Goal: Information Seeking & Learning: Check status

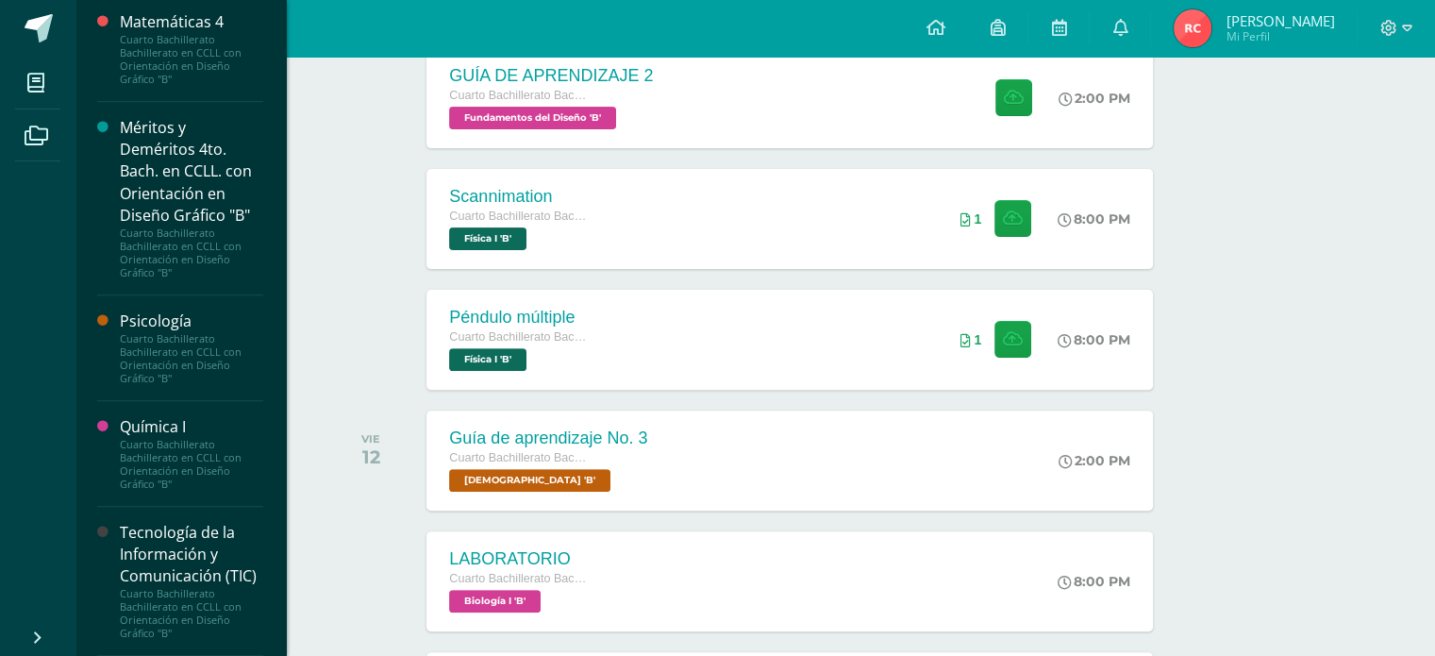
scroll to position [1892, 0]
click at [144, 438] on div "Cuarto Bachillerato Bachillerato en CCLL con Orientación en Diseño Gráfico "B"" at bounding box center [191, 464] width 143 height 53
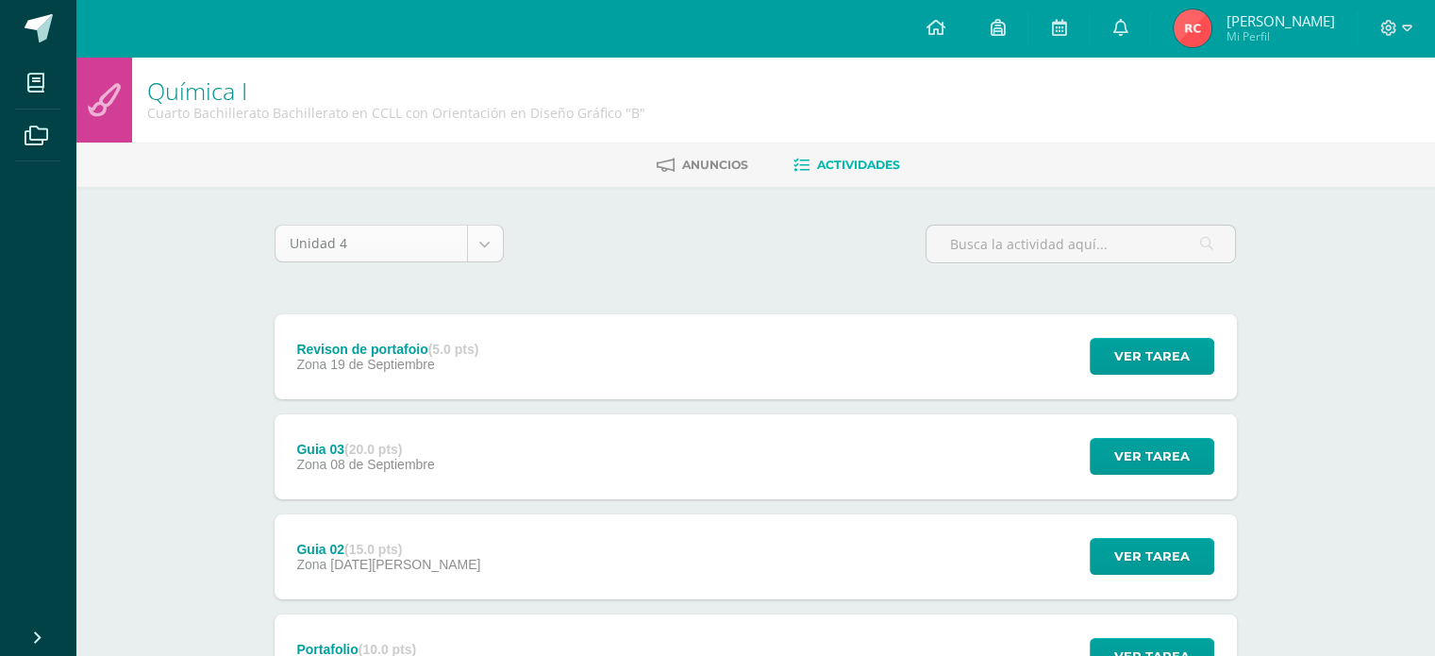
click at [489, 240] on body "Mis cursos Archivos Cerrar panel Biblia Cuarto Bachillerato Bachillerato en CCL…" at bounding box center [717, 412] width 1435 height 825
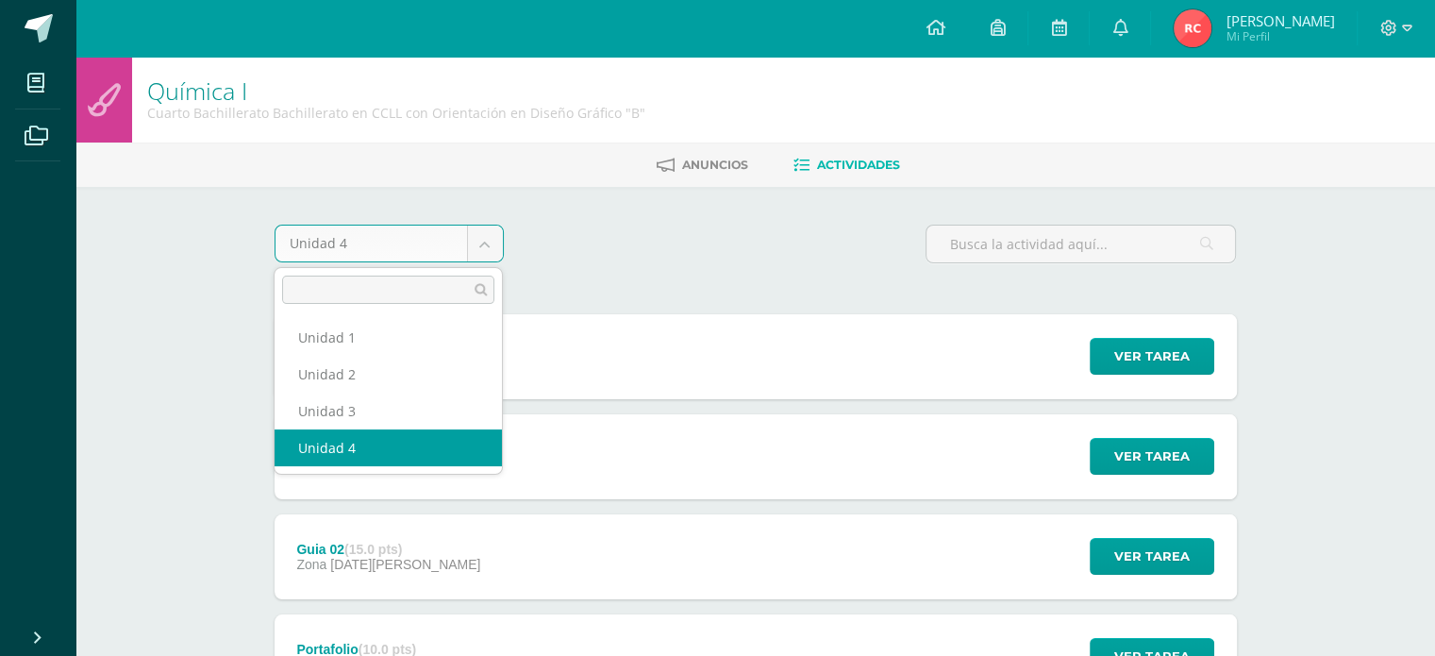
click at [489, 240] on body "Mis cursos Archivos Cerrar panel Biblia Cuarto Bachillerato Bachillerato en CCL…" at bounding box center [717, 412] width 1435 height 825
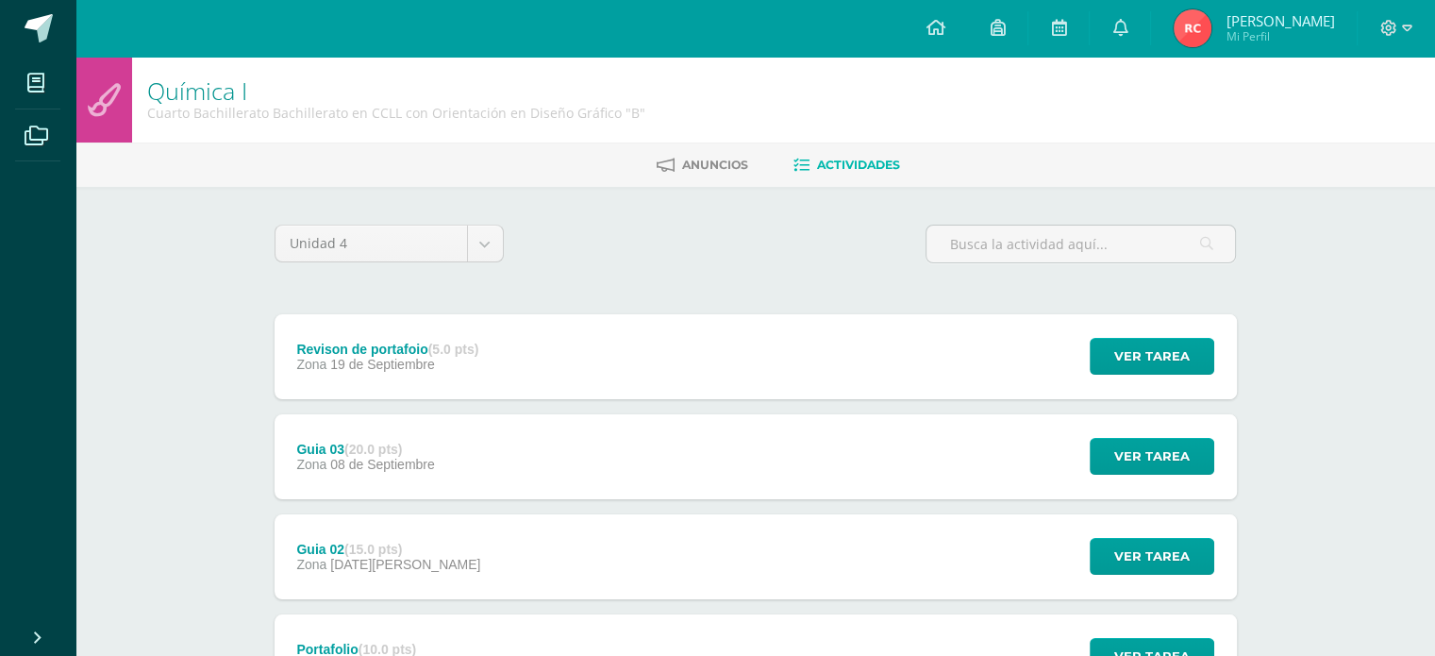
click at [804, 161] on icon at bounding box center [802, 166] width 16 height 16
click at [1168, 353] on span "Ver tarea" at bounding box center [1151, 356] width 75 height 35
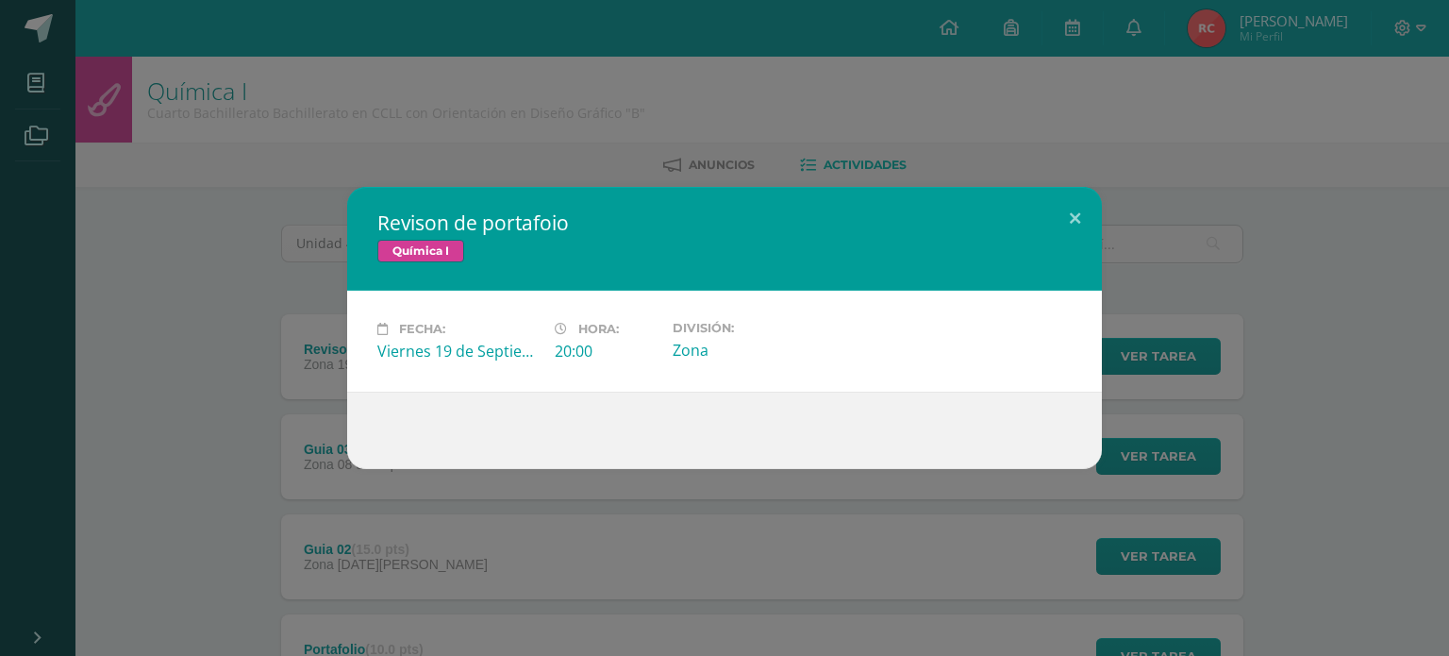
click at [831, 517] on div "Revison de portafoio Química I Fecha: Viernes 19 de Septiembre Hora: 20:00 Divi…" at bounding box center [724, 328] width 1449 height 656
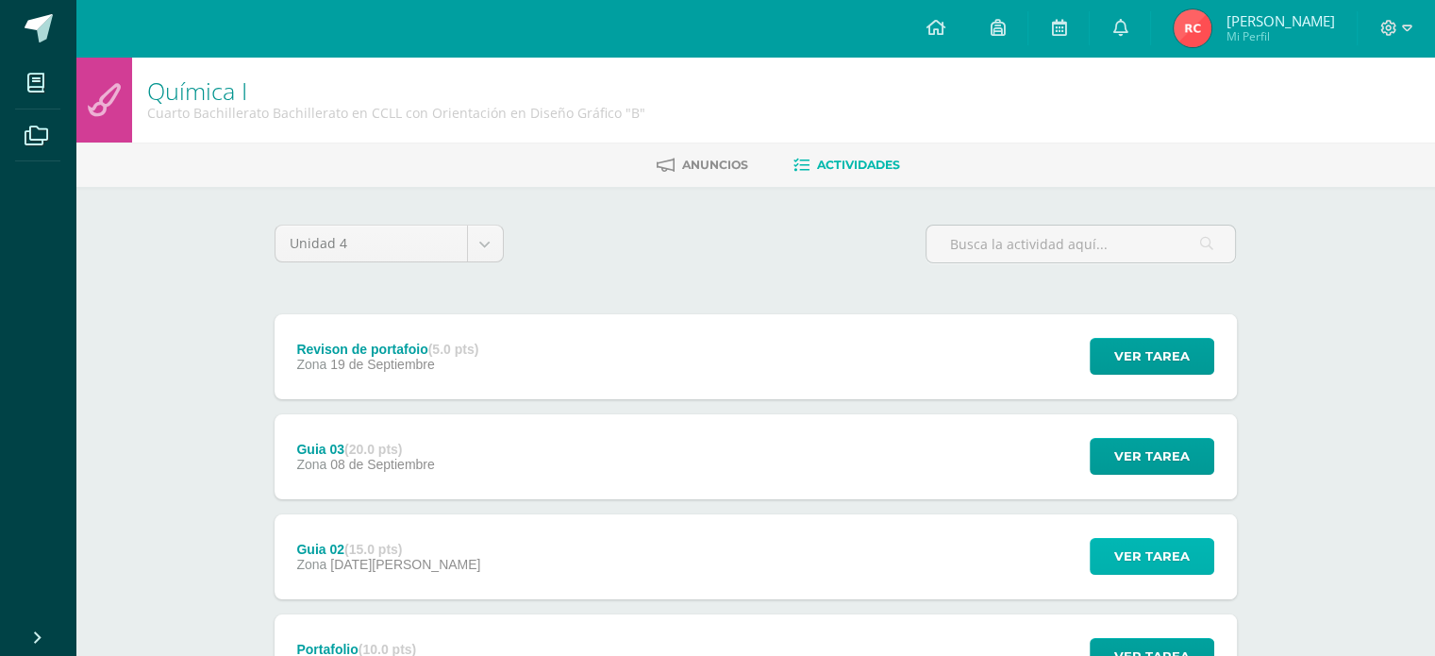
click at [1149, 555] on span "Ver tarea" at bounding box center [1151, 556] width 75 height 35
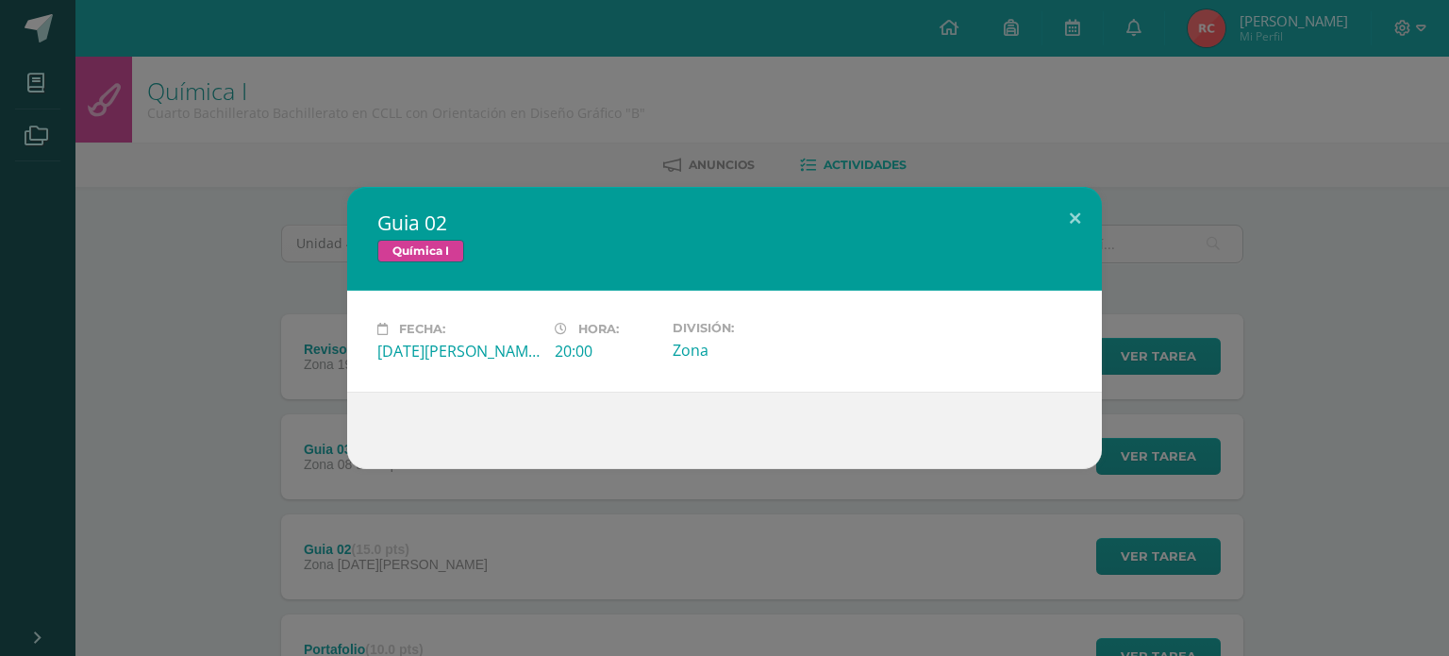
click at [801, 420] on div at bounding box center [724, 430] width 755 height 77
click at [812, 504] on div "Guia 02 Química I Fecha: Lunes 25 de Agosto Hora: 20:00 División: Zona" at bounding box center [724, 328] width 1449 height 656
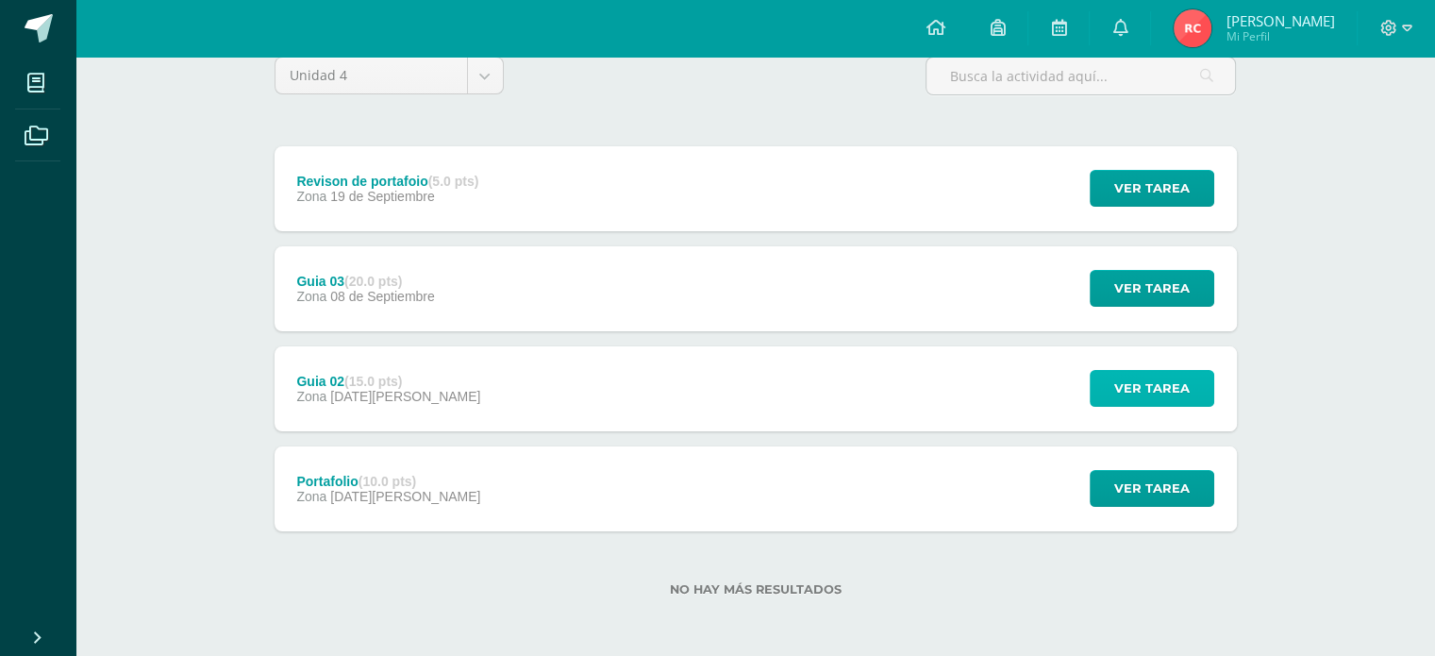
scroll to position [169, 0]
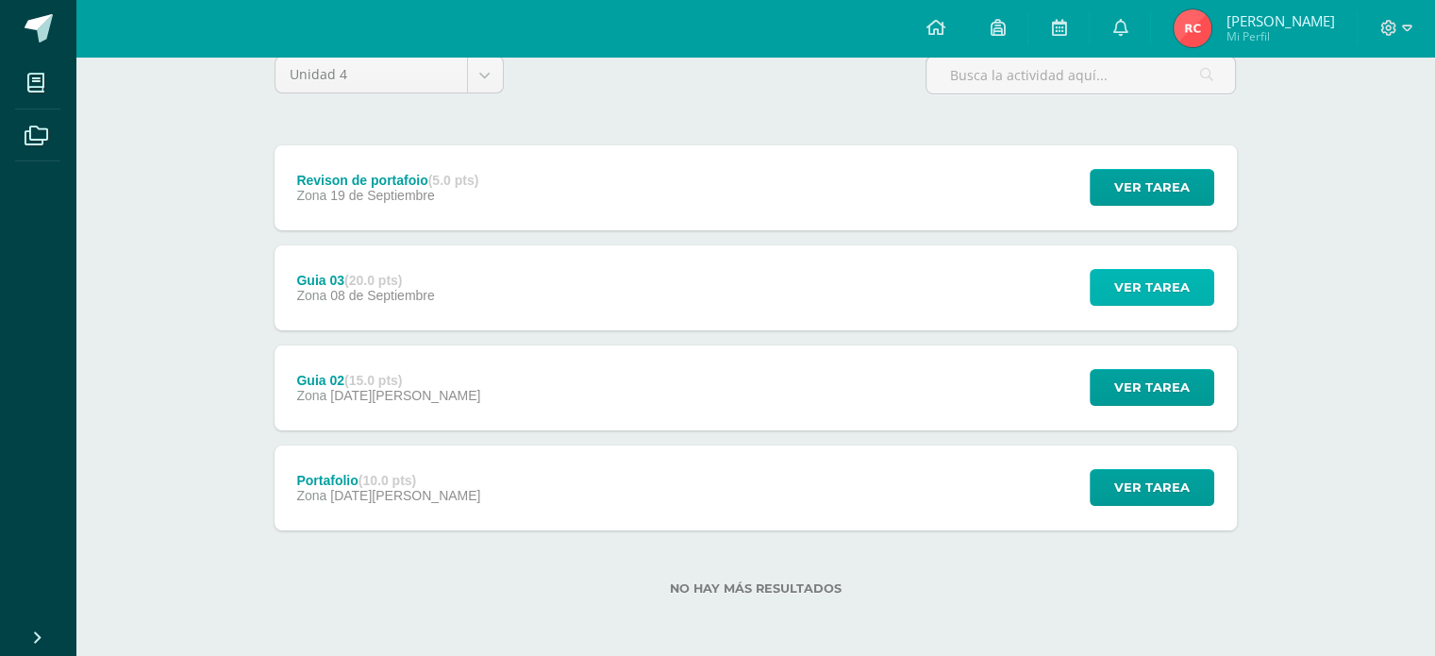
click at [1142, 297] on span "Ver tarea" at bounding box center [1151, 287] width 75 height 35
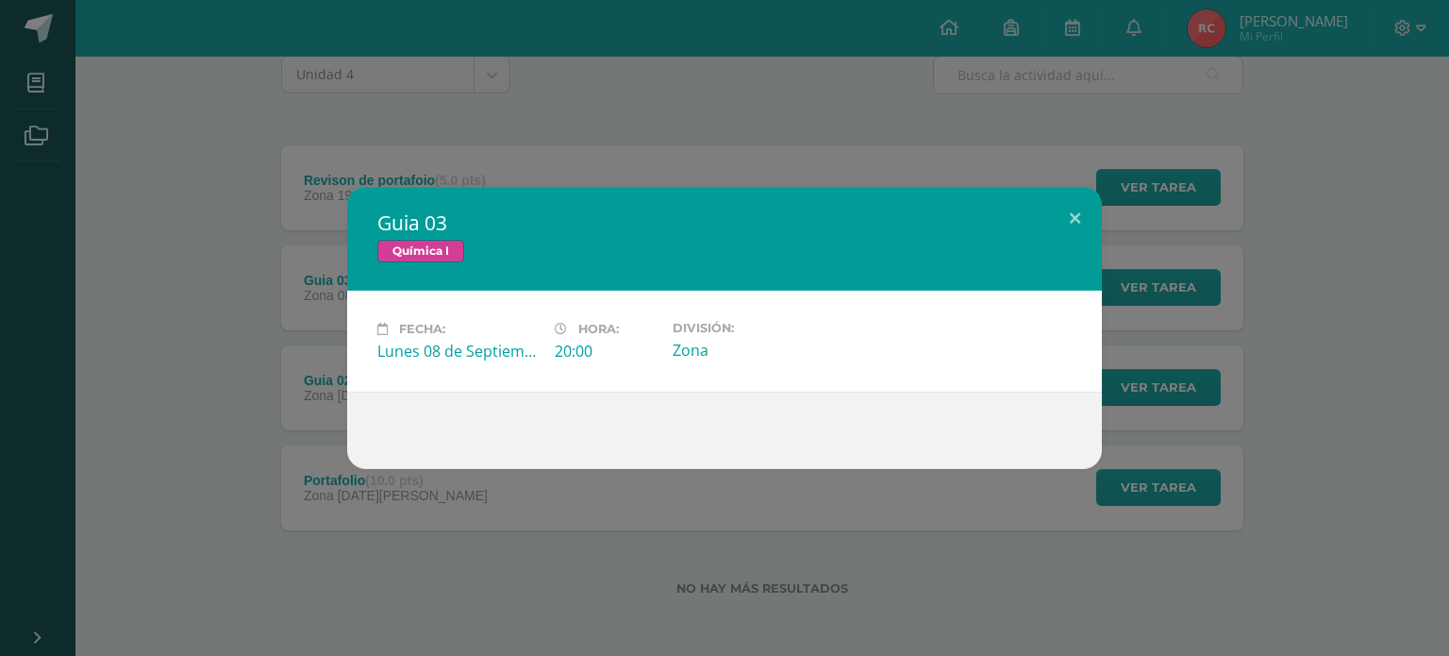
click at [667, 420] on div at bounding box center [724, 430] width 755 height 77
click at [611, 513] on div "Guia 03 Química I Fecha: Lunes 08 de Septiembre Hora: 20:00 División: Zona" at bounding box center [724, 328] width 1449 height 656
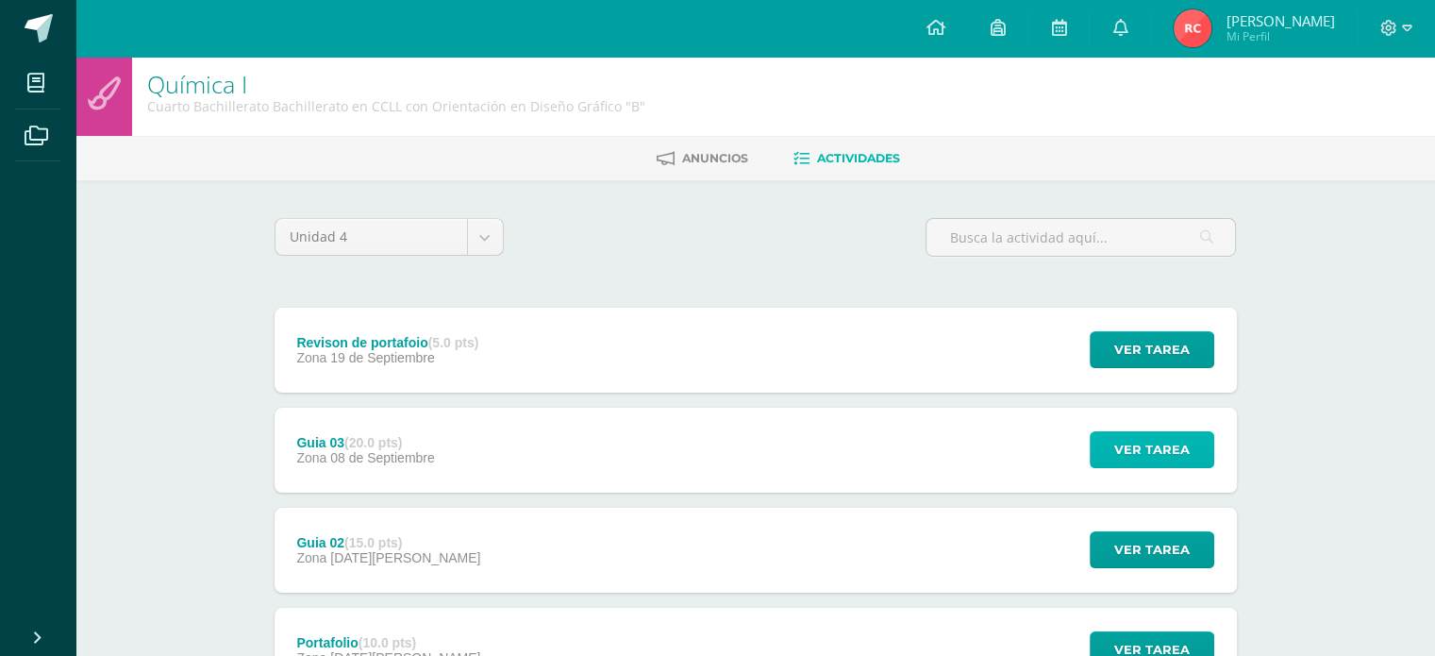
scroll to position [0, 0]
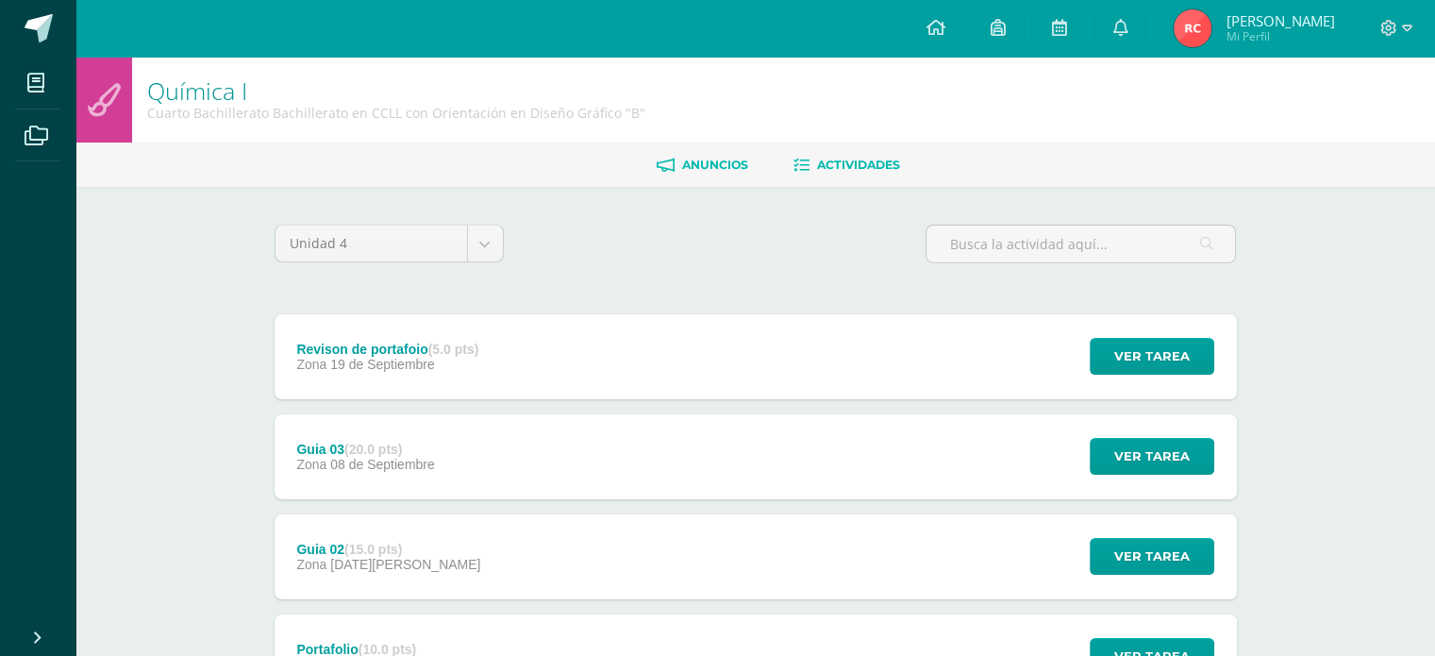
click at [675, 173] on link "Anuncios" at bounding box center [703, 165] width 92 height 30
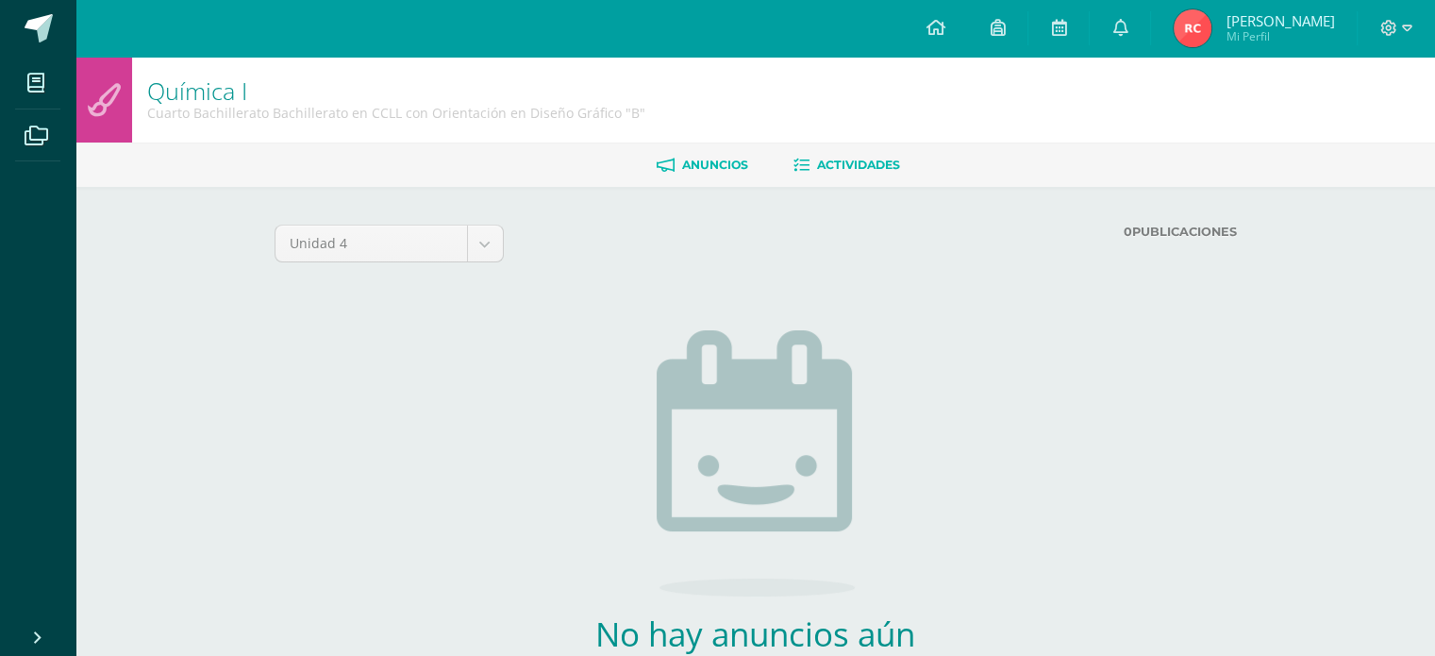
click at [854, 172] on span "Actividades" at bounding box center [858, 165] width 83 height 14
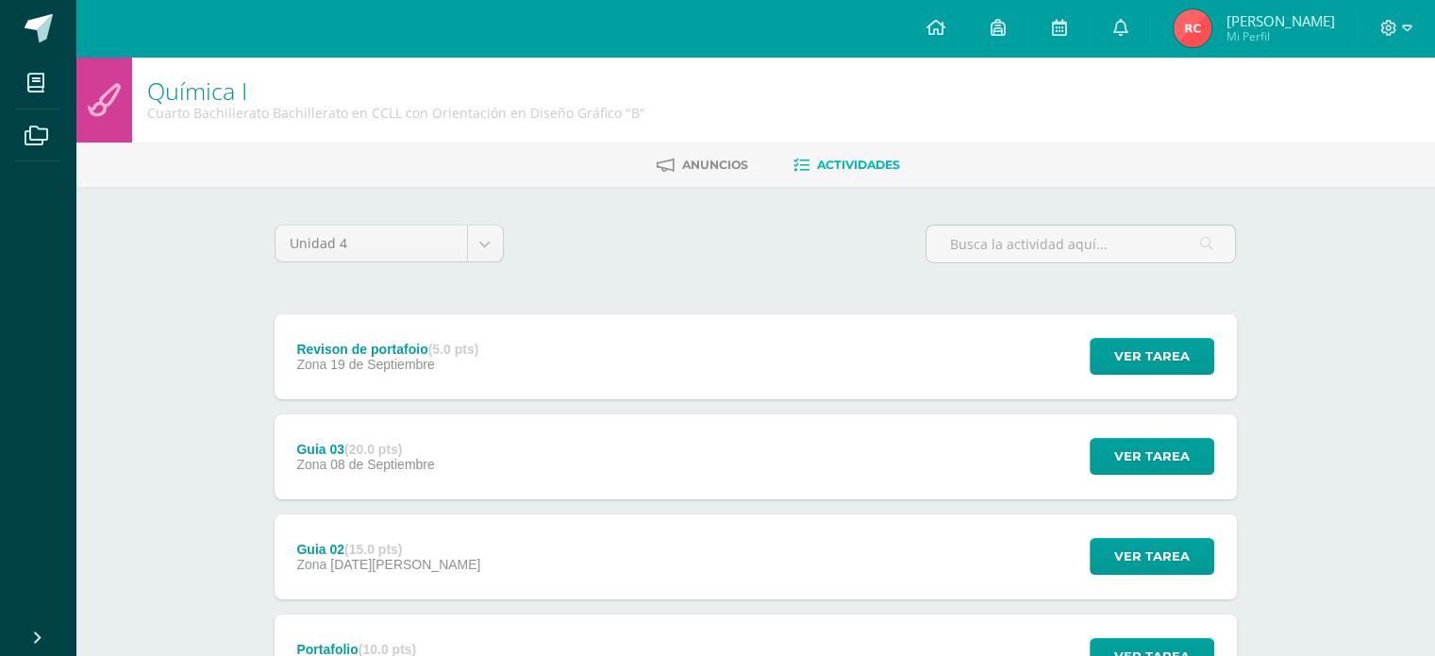
click at [99, 110] on icon at bounding box center [104, 99] width 33 height 33
click at [1066, 27] on icon at bounding box center [1058, 27] width 15 height 17
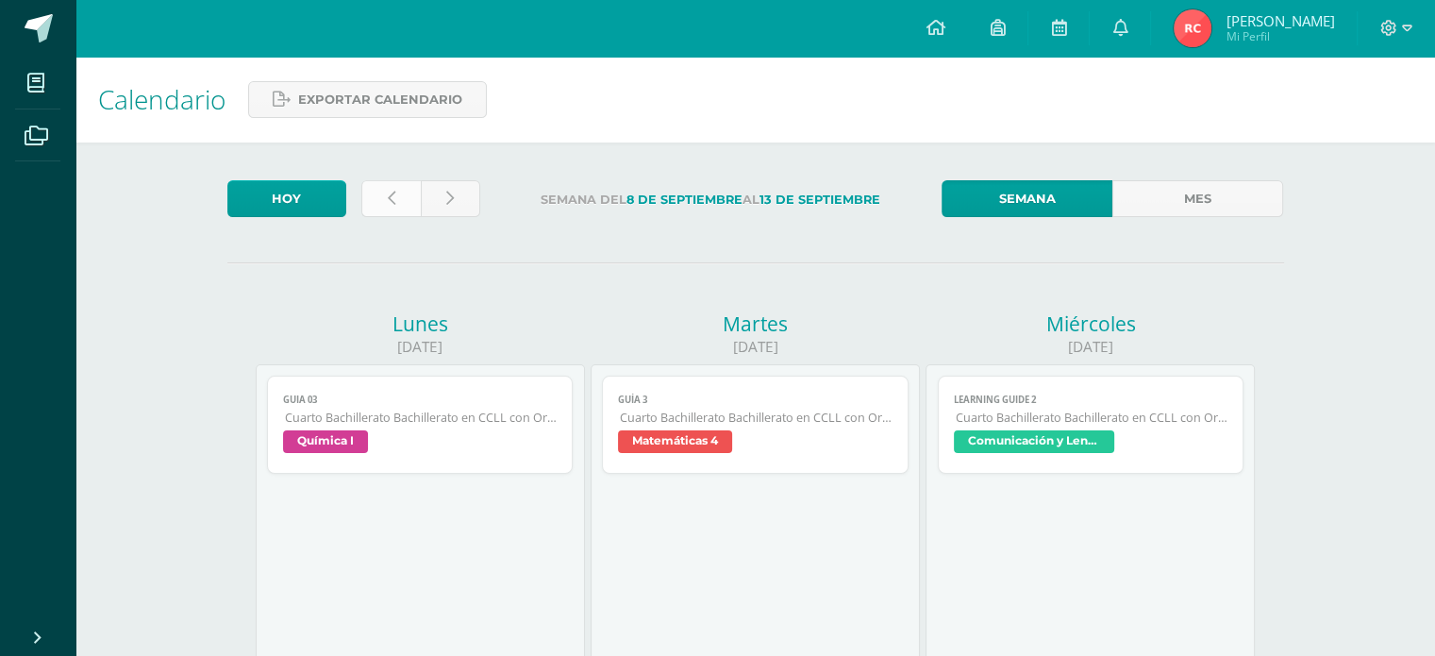
click at [374, 202] on link at bounding box center [390, 198] width 59 height 37
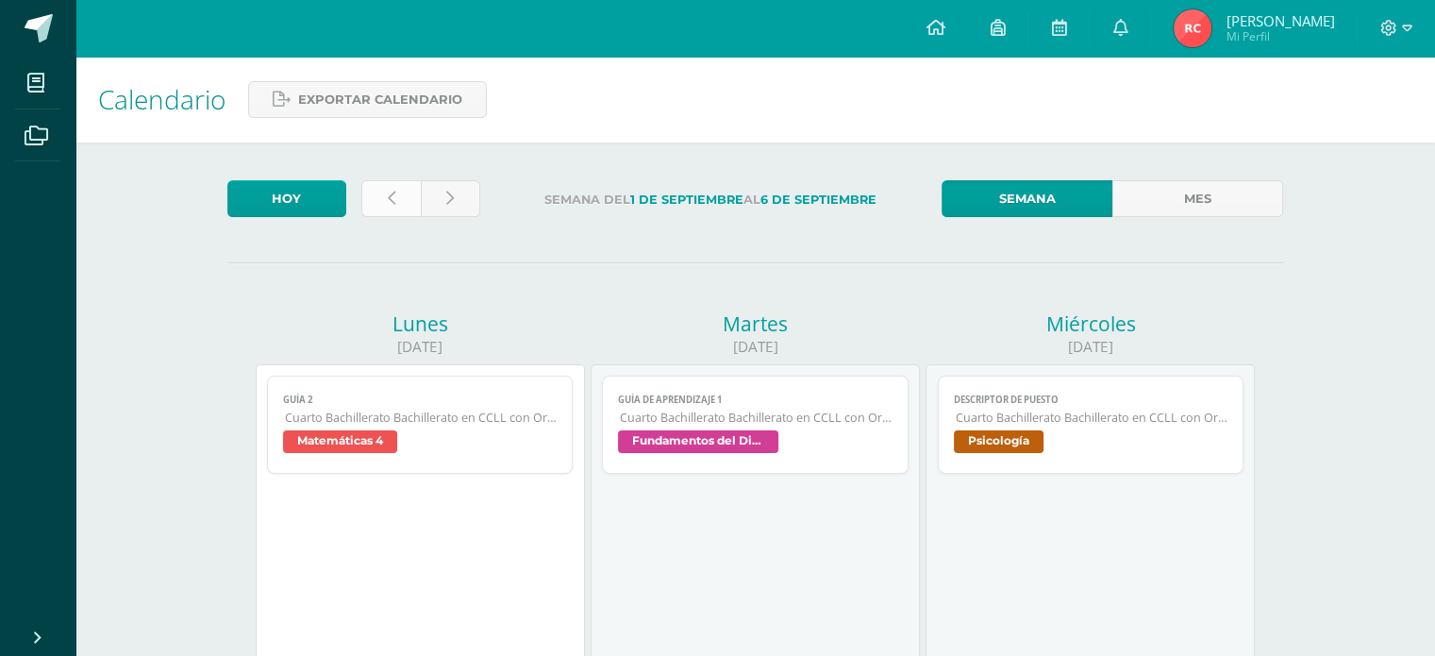
click at [390, 209] on link at bounding box center [390, 198] width 59 height 37
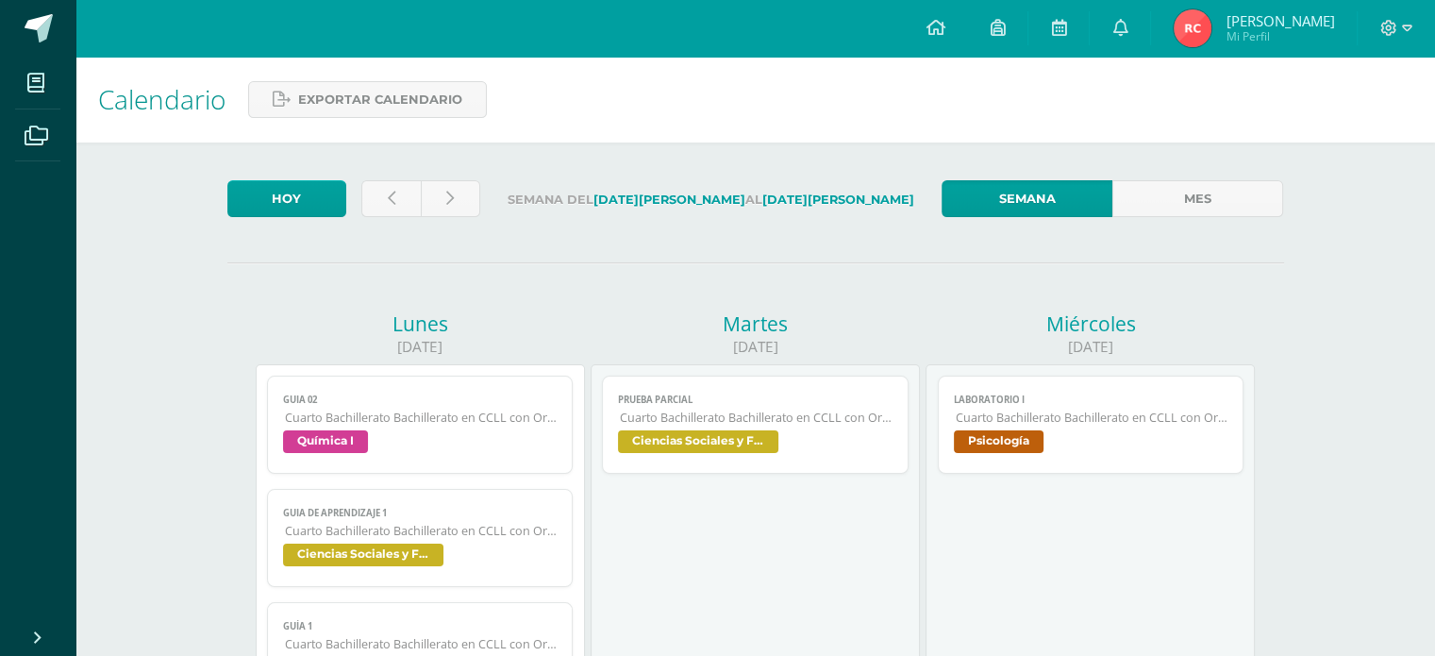
click at [483, 194] on div at bounding box center [421, 202] width 134 height 44
click at [457, 207] on link at bounding box center [450, 198] width 59 height 37
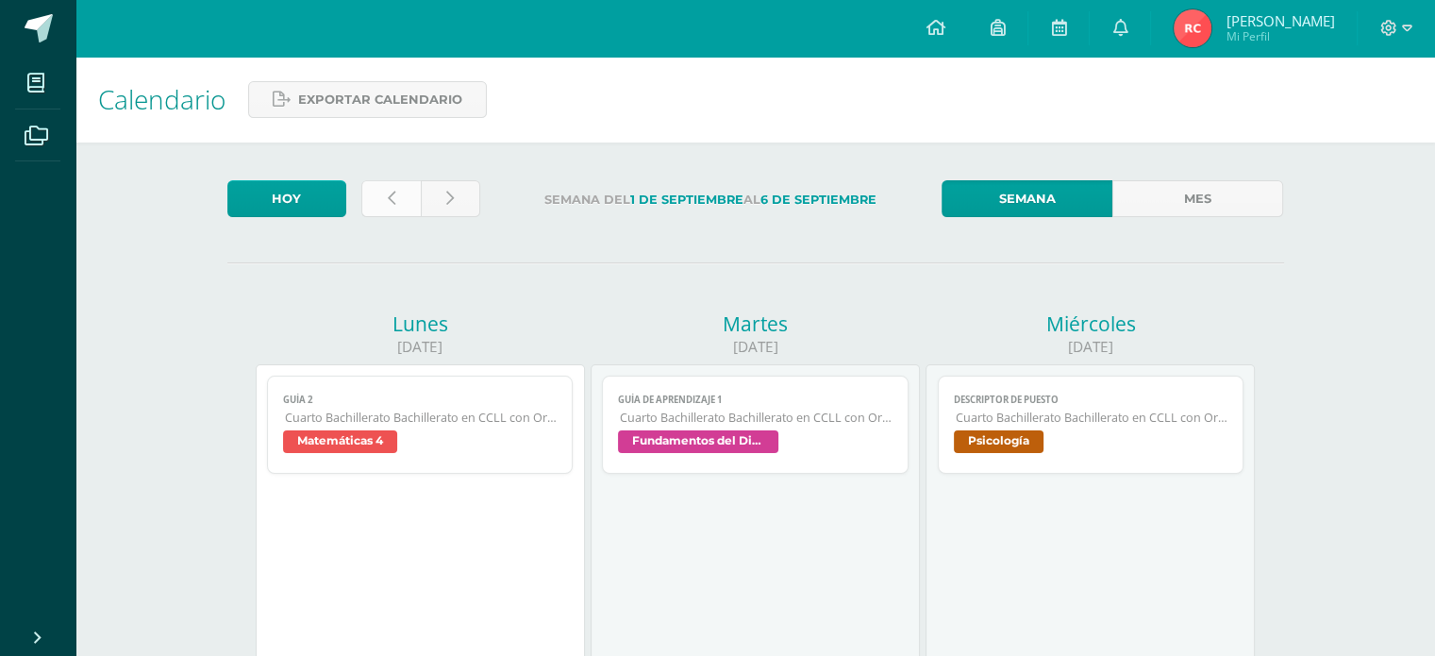
click at [389, 205] on icon at bounding box center [392, 199] width 8 height 16
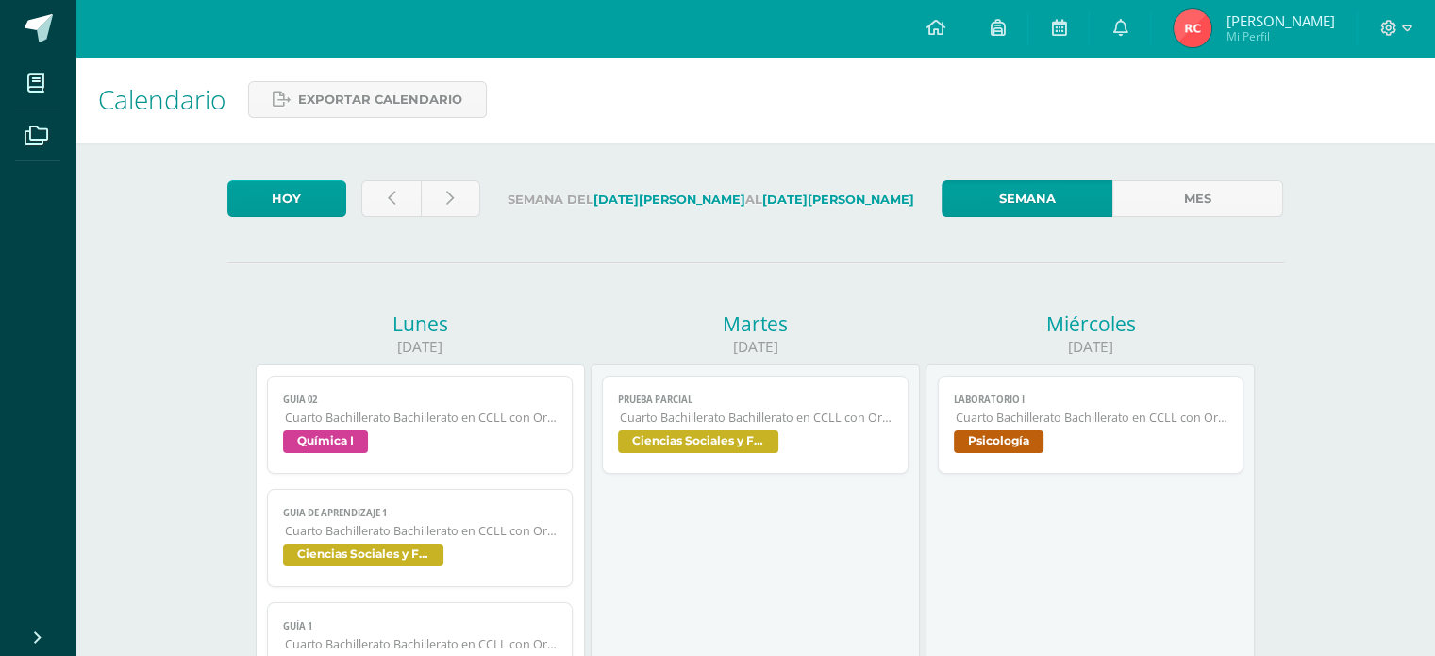
click at [410, 397] on span "Guia 02" at bounding box center [420, 399] width 275 height 12
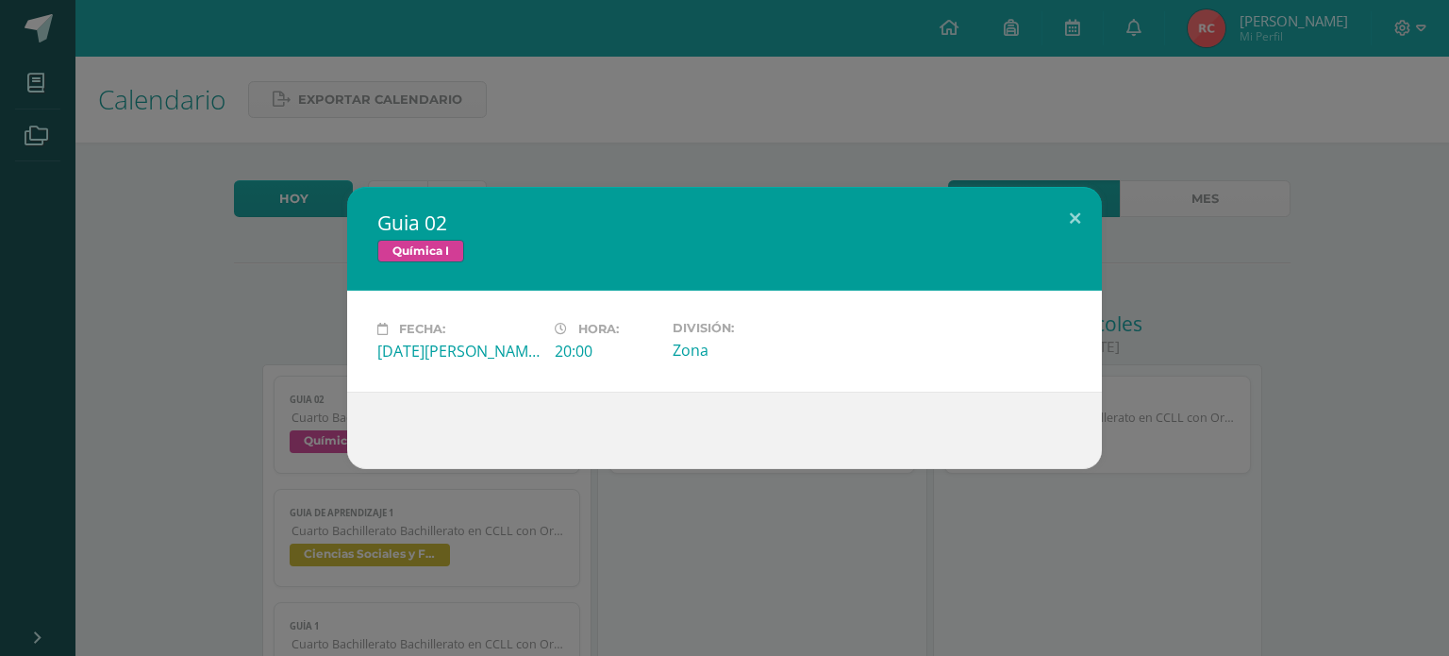
click at [510, 435] on div at bounding box center [724, 430] width 694 height 15
click at [421, 483] on div "Guia 02 Química I Fecha: Lunes 25 de Agosto Hora: 20:00 División: Zona" at bounding box center [724, 328] width 1449 height 656
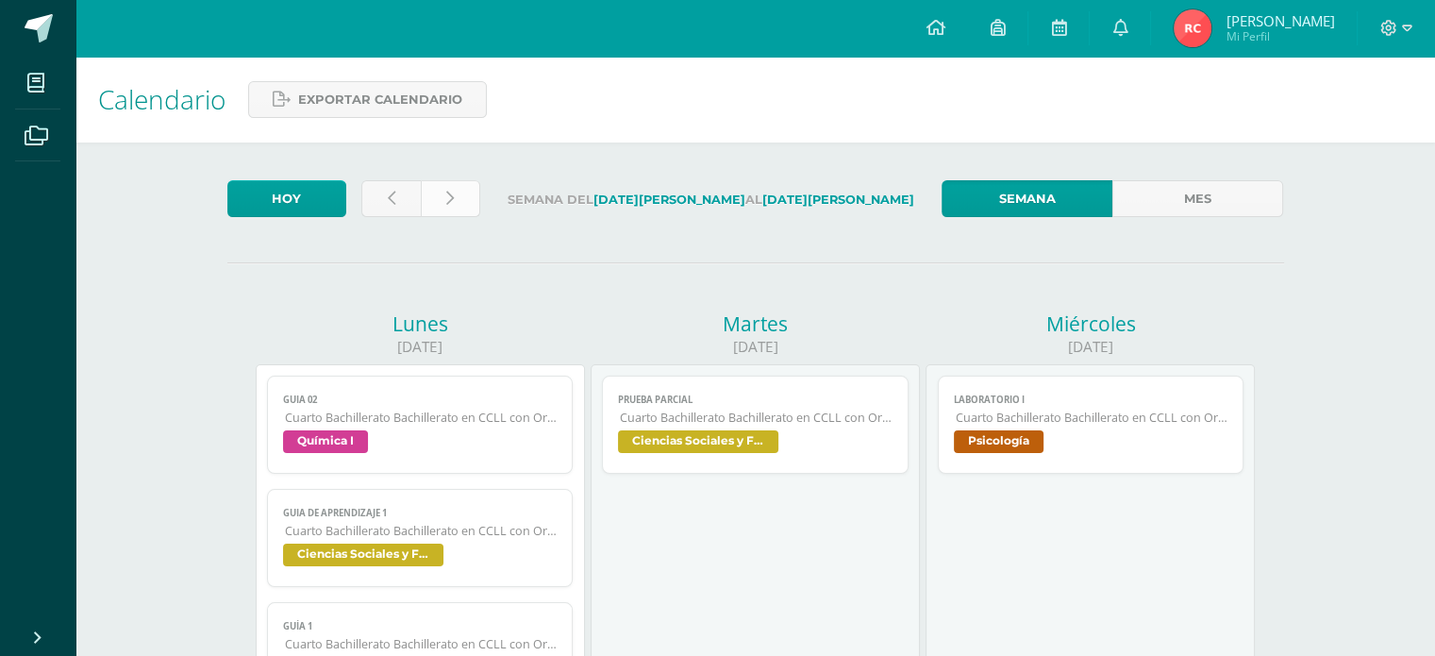
click at [479, 204] on link at bounding box center [450, 198] width 59 height 37
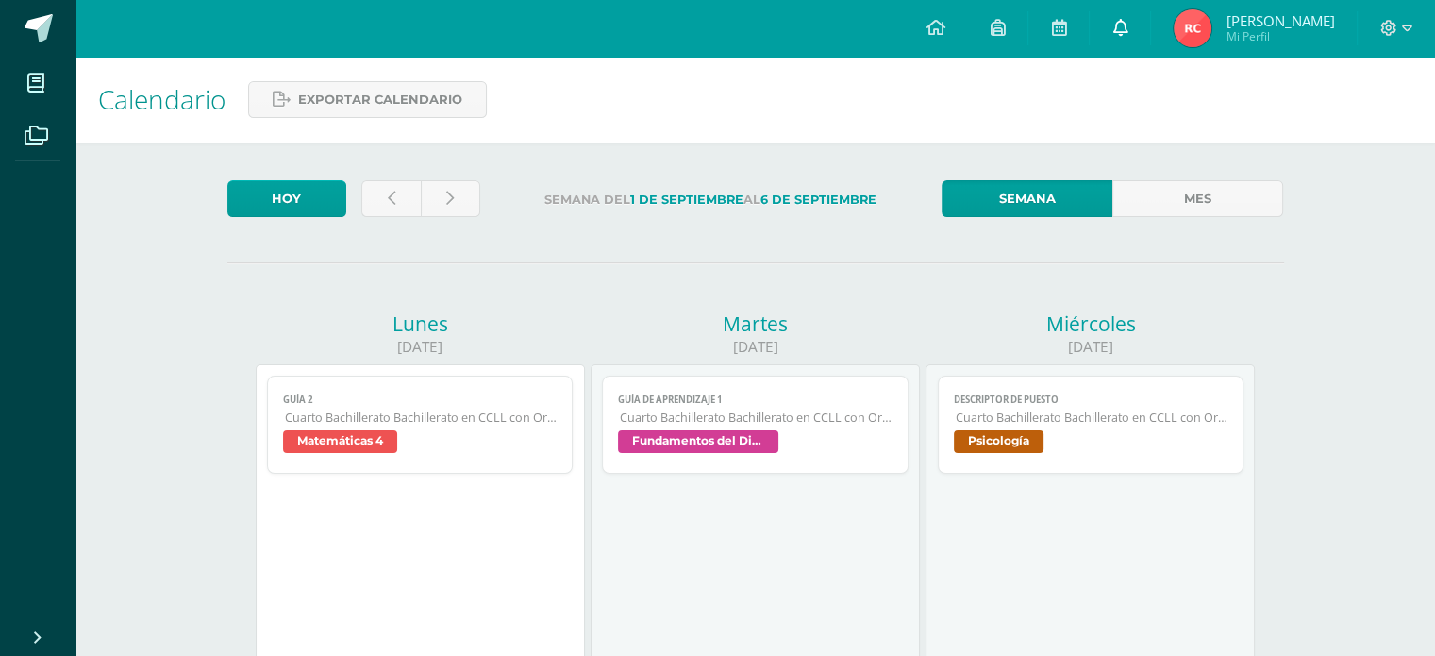
click at [1125, 14] on link at bounding box center [1120, 28] width 60 height 57
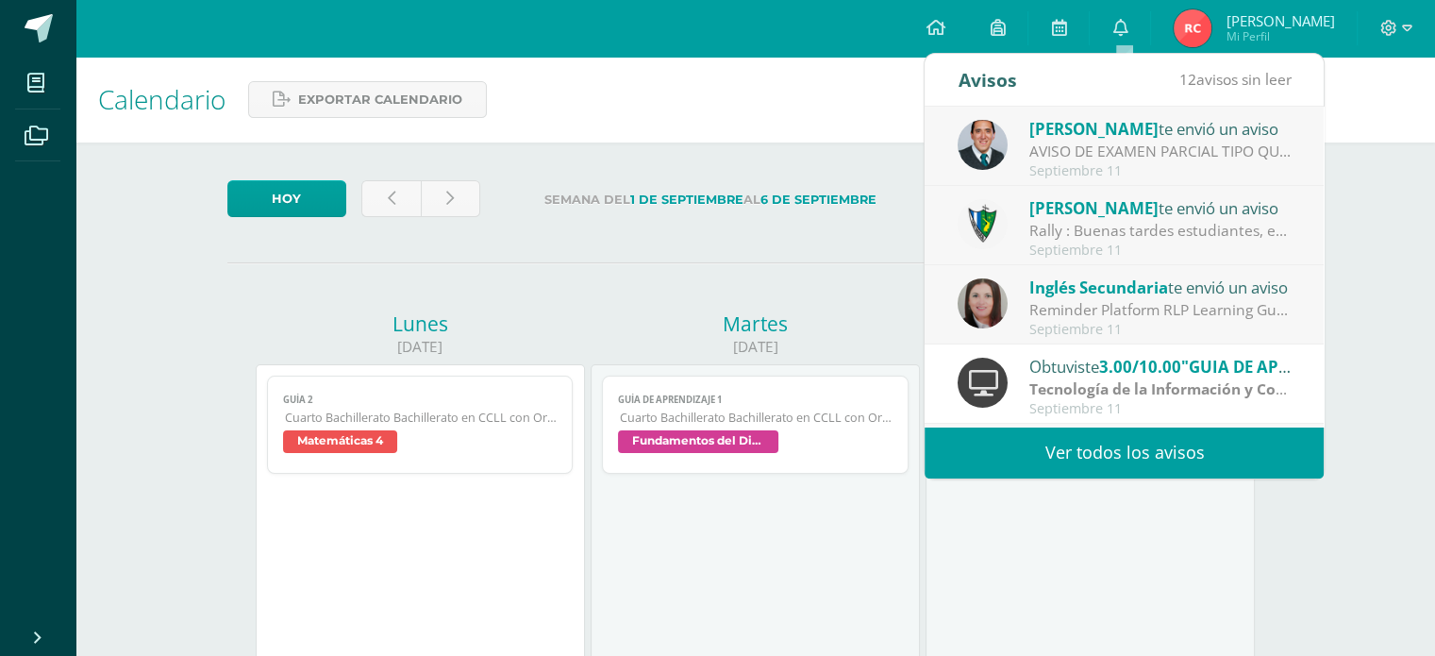
click at [1077, 452] on link "Ver todos los avisos" at bounding box center [1124, 452] width 399 height 52
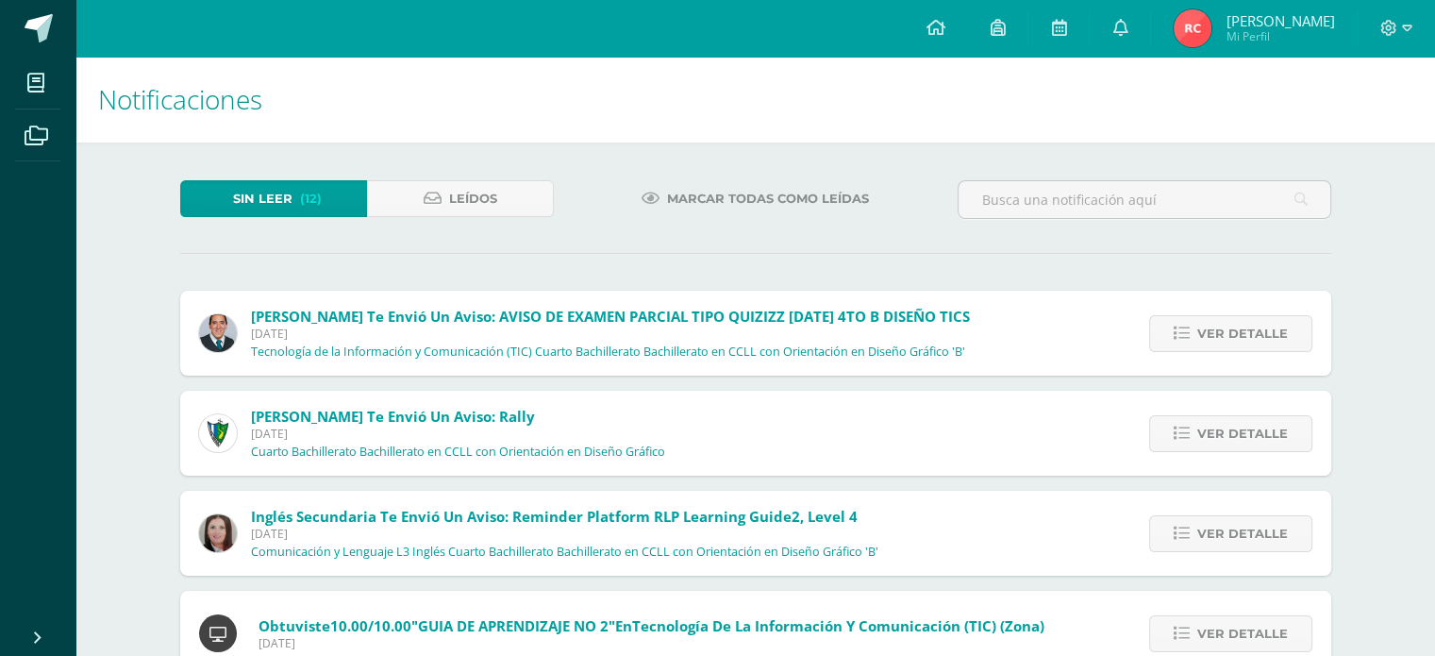
click at [662, 195] on link "Marcar todas como leídas" at bounding box center [755, 198] width 275 height 37
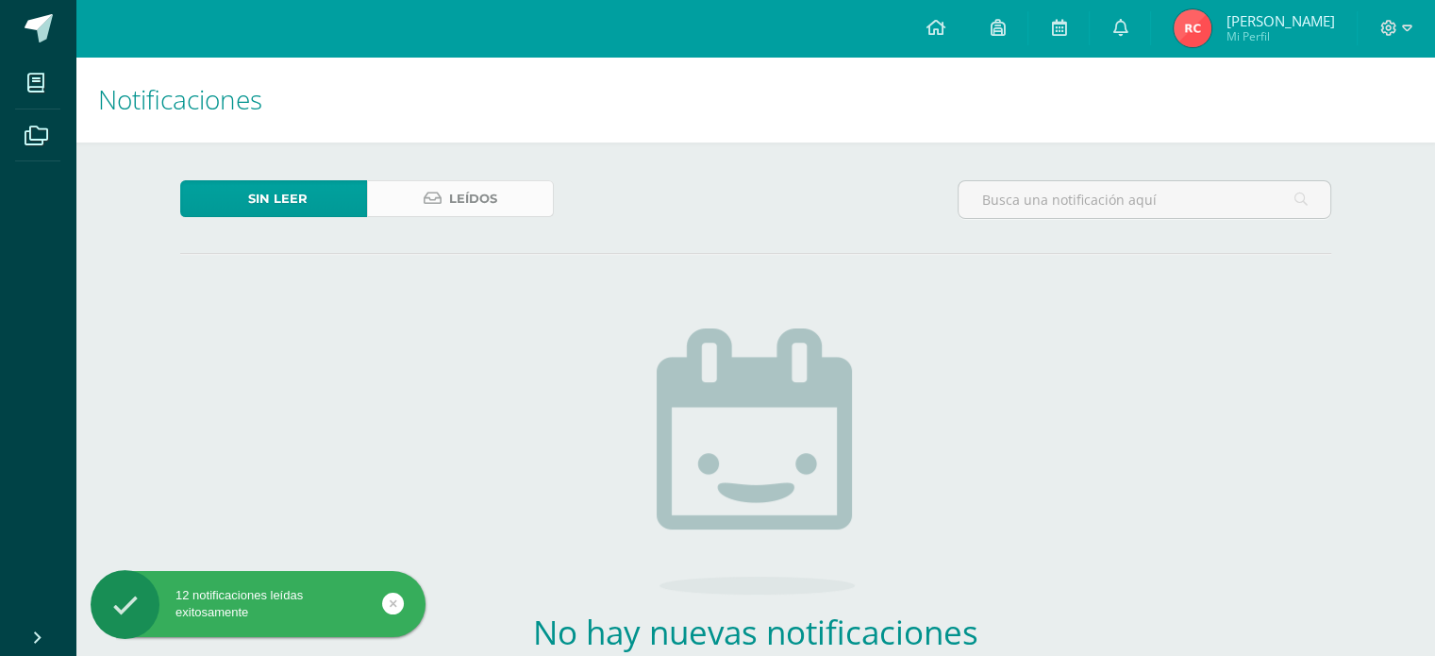
click at [510, 210] on link "Leídos" at bounding box center [460, 198] width 187 height 37
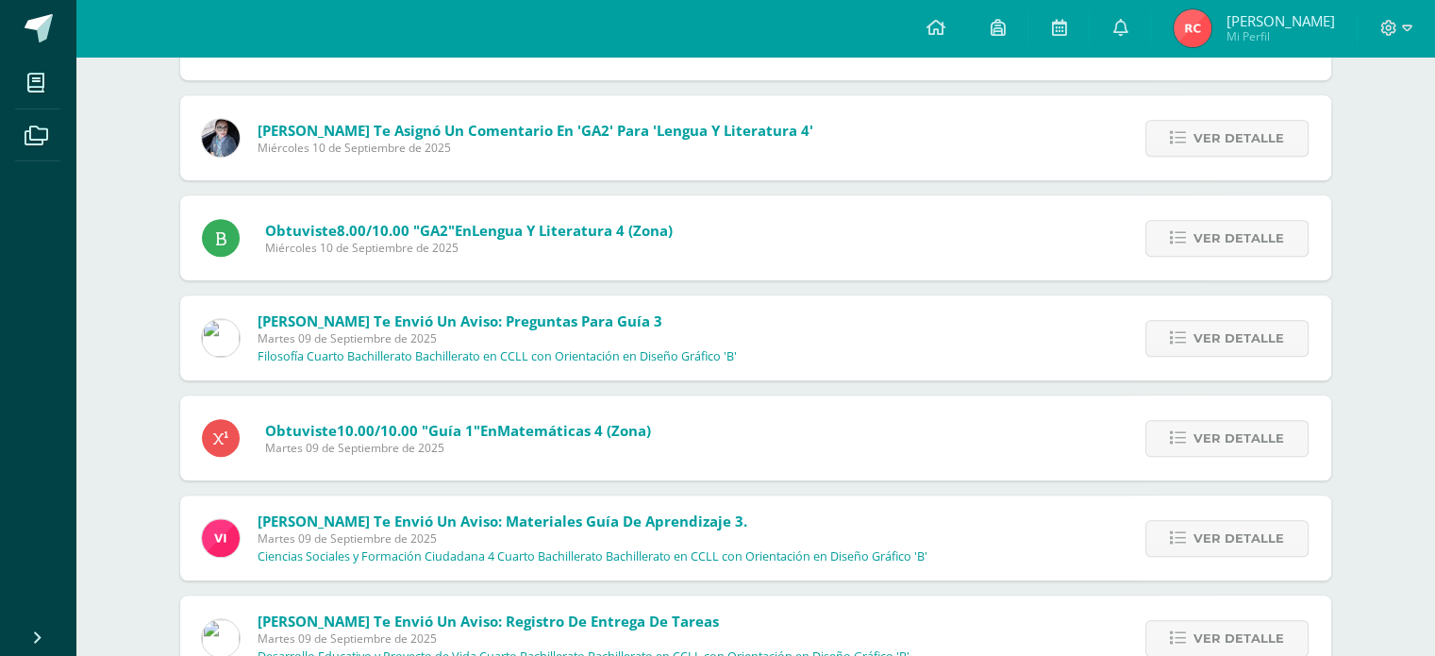
scroll to position [1193, 0]
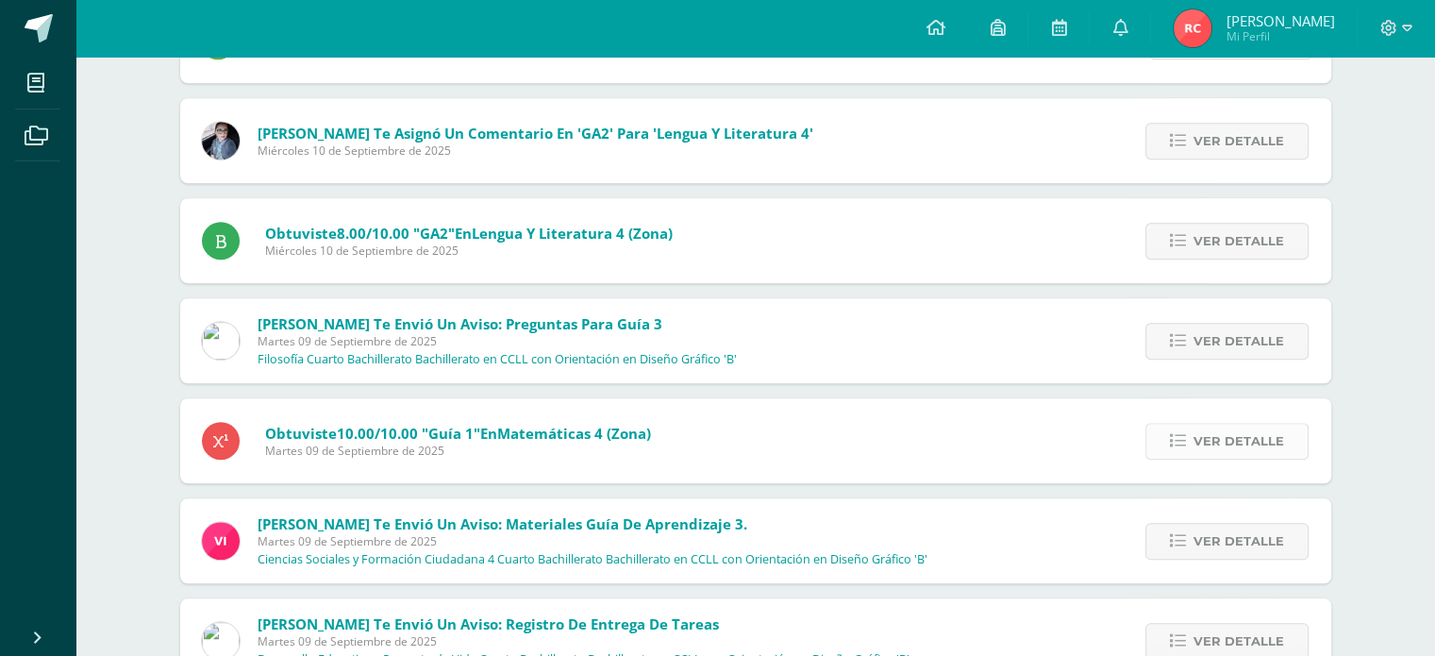
click at [1187, 429] on link "Ver detalle" at bounding box center [1226, 441] width 163 height 37
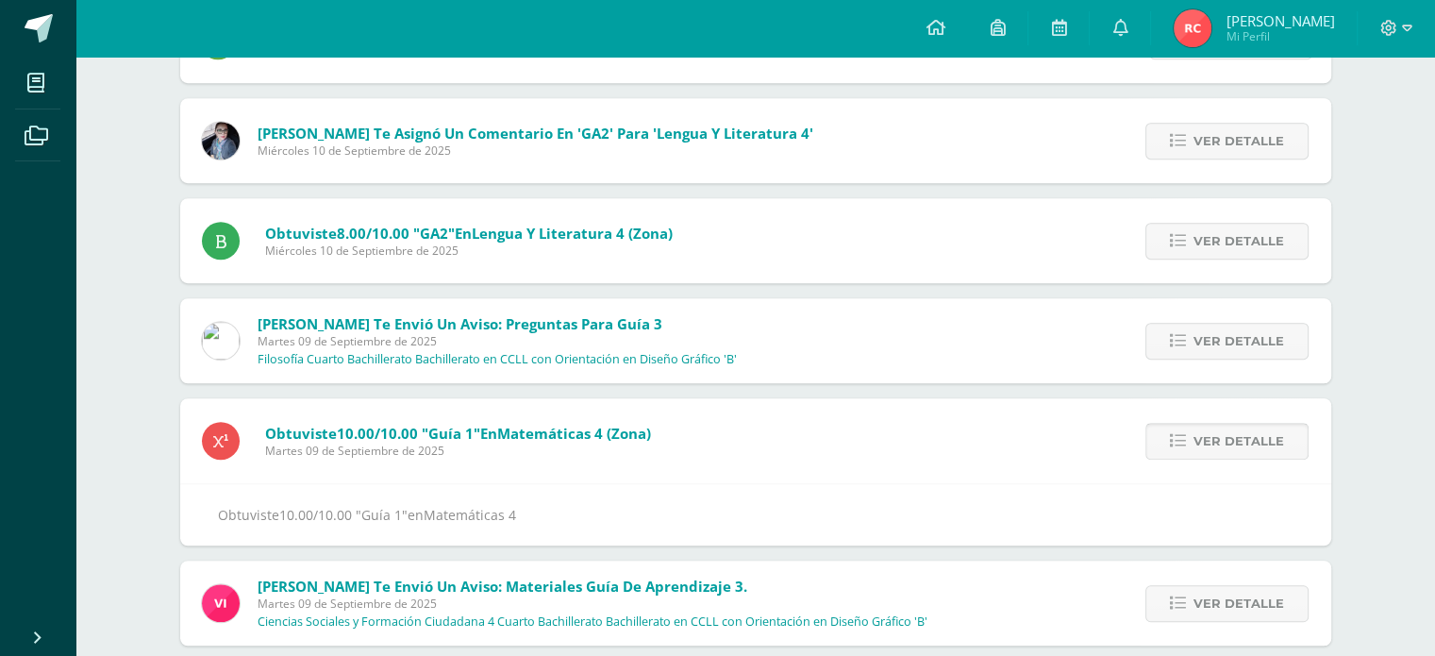
click at [1178, 445] on icon at bounding box center [1178, 441] width 16 height 16
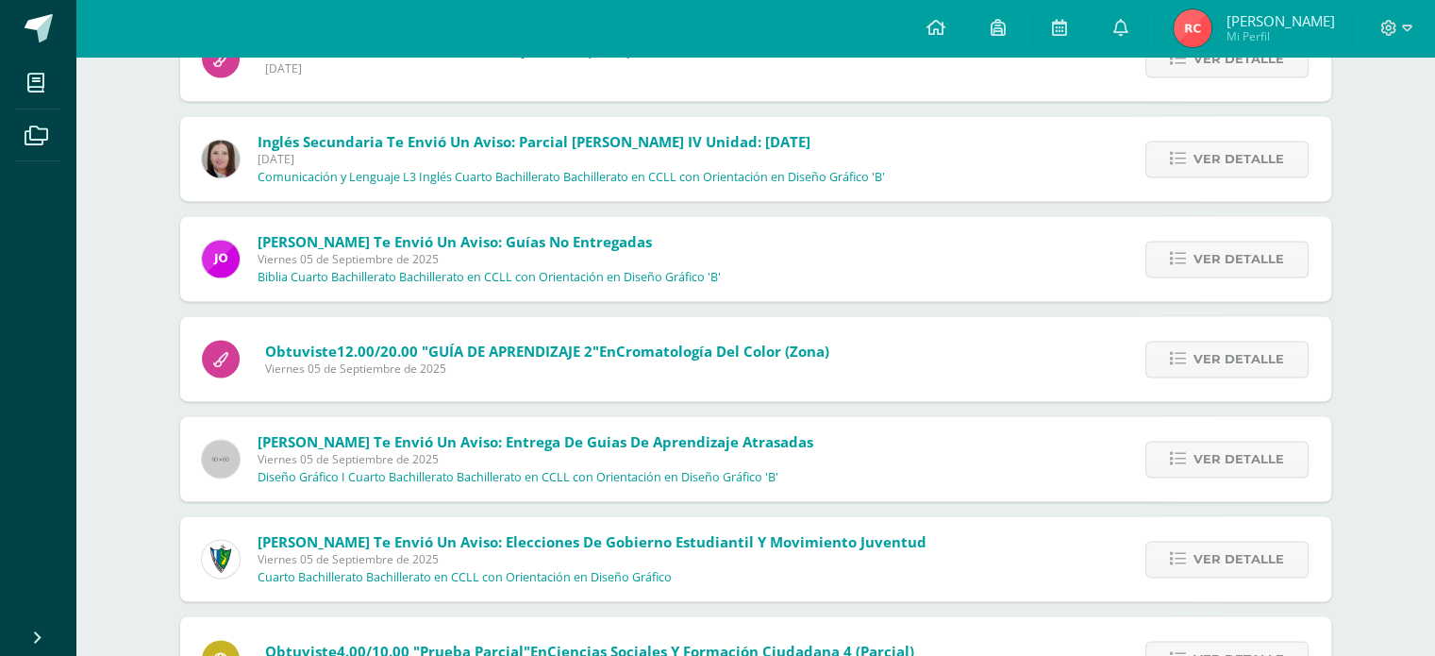
scroll to position [2880, 0]
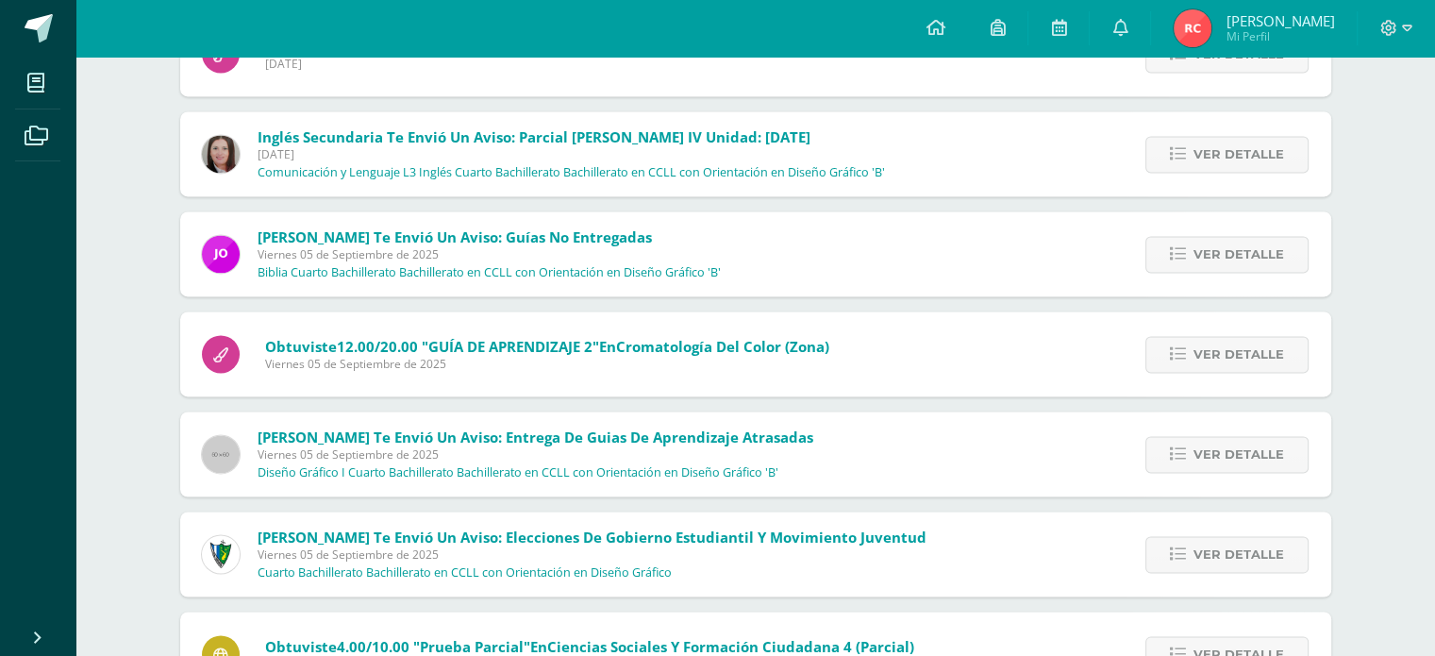
click at [1208, 327] on div "Ver detalle" at bounding box center [1224, 353] width 214 height 85
click at [1207, 352] on span "Ver detalle" at bounding box center [1239, 354] width 91 height 35
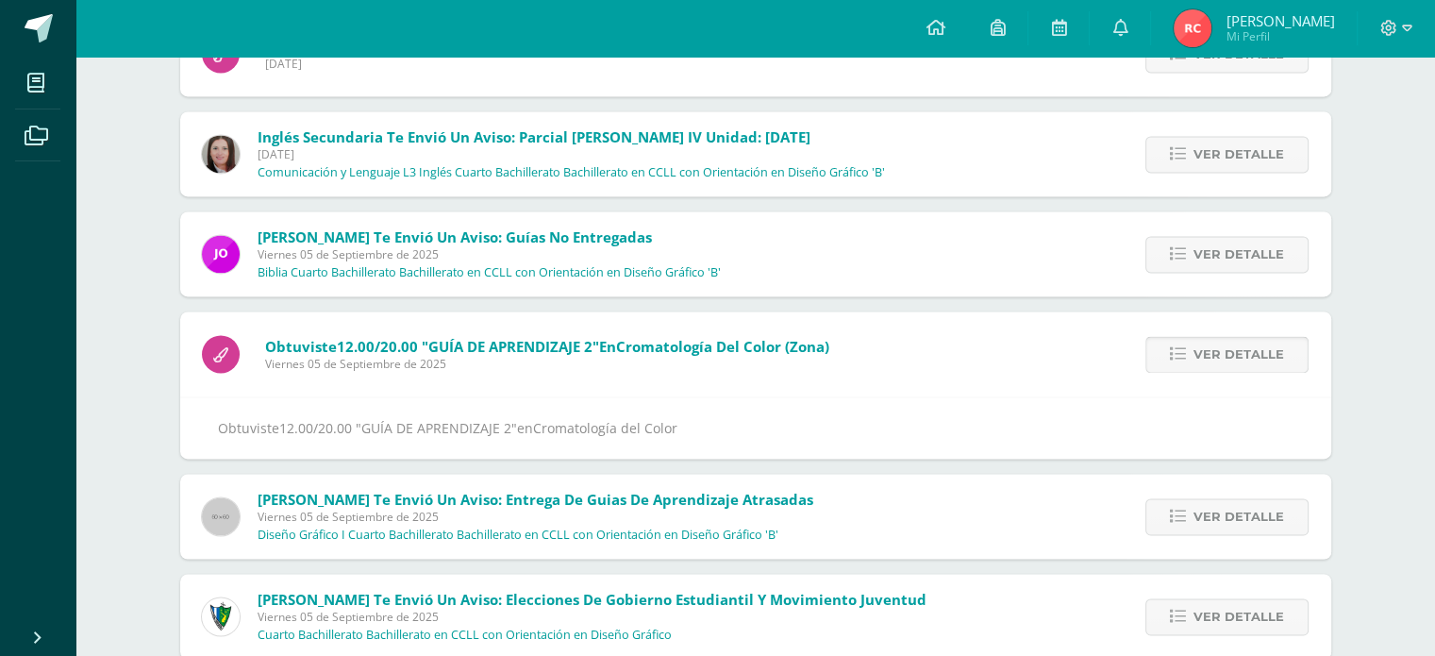
click at [1207, 352] on span "Ver detalle" at bounding box center [1239, 354] width 91 height 35
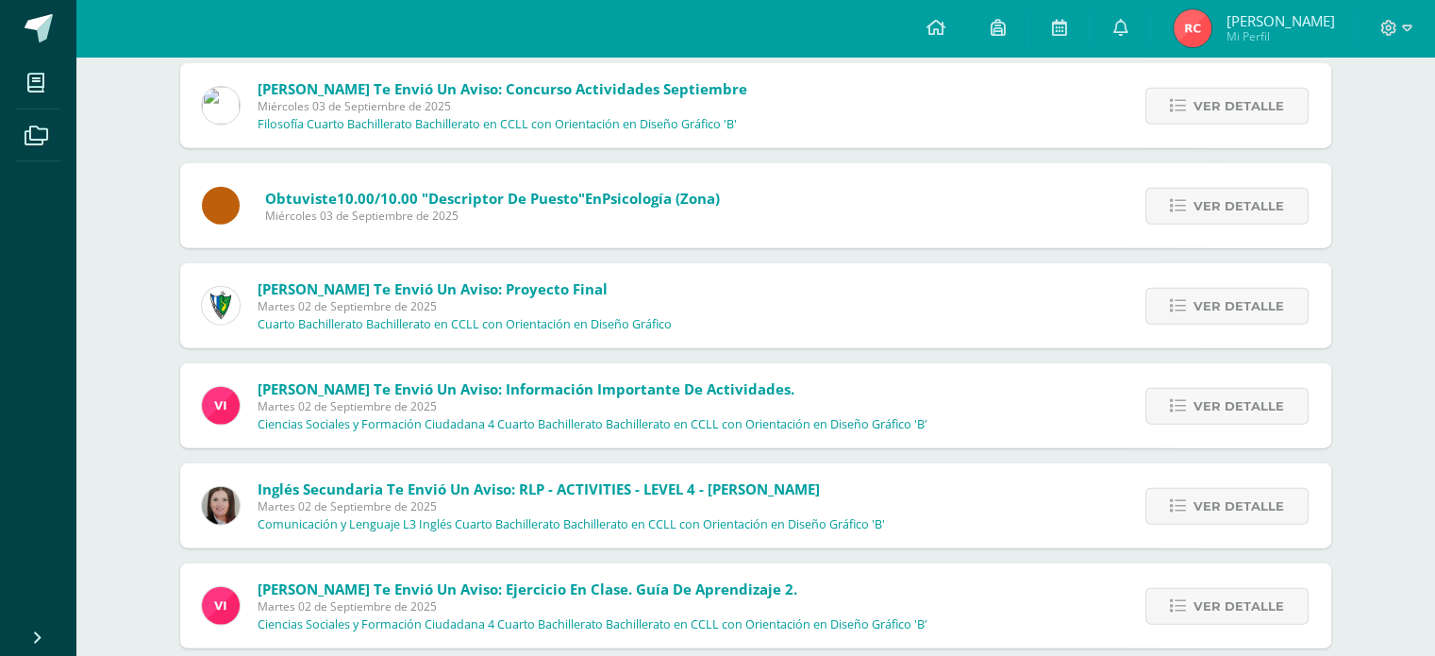
scroll to position [4540, 0]
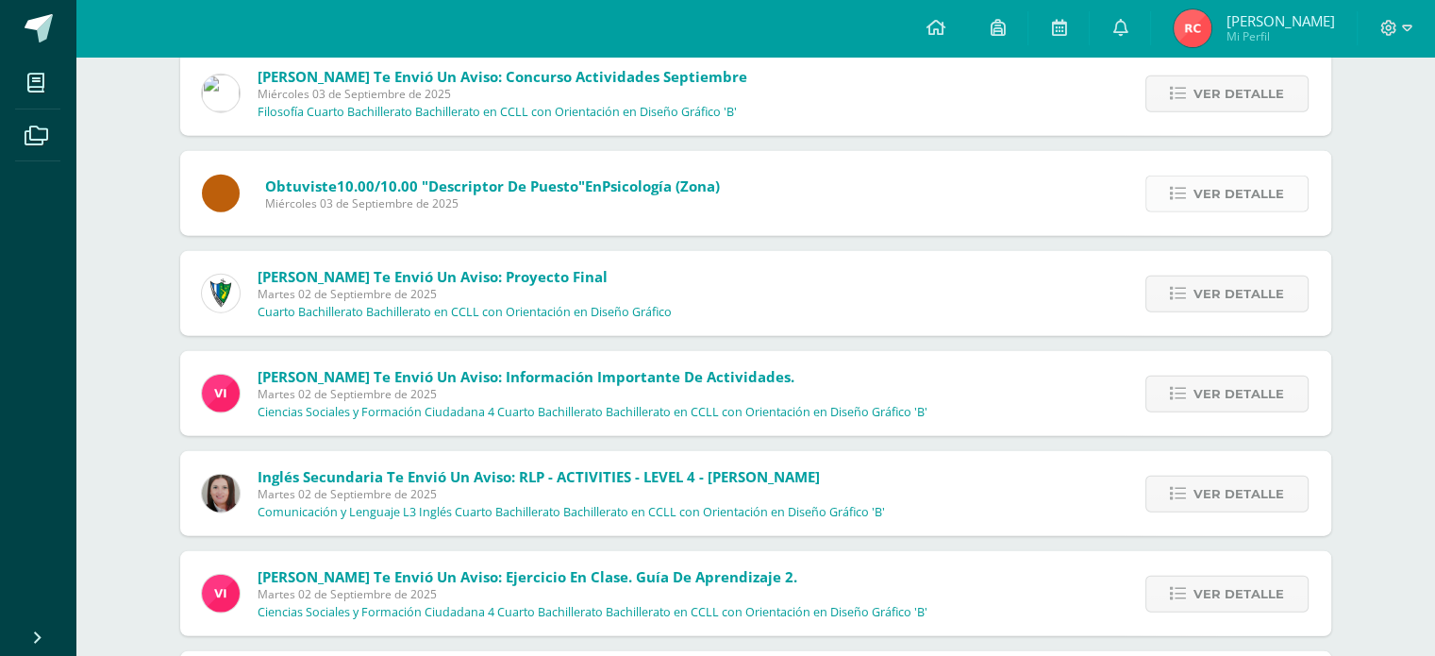
click at [1162, 191] on link "Ver detalle" at bounding box center [1226, 193] width 163 height 37
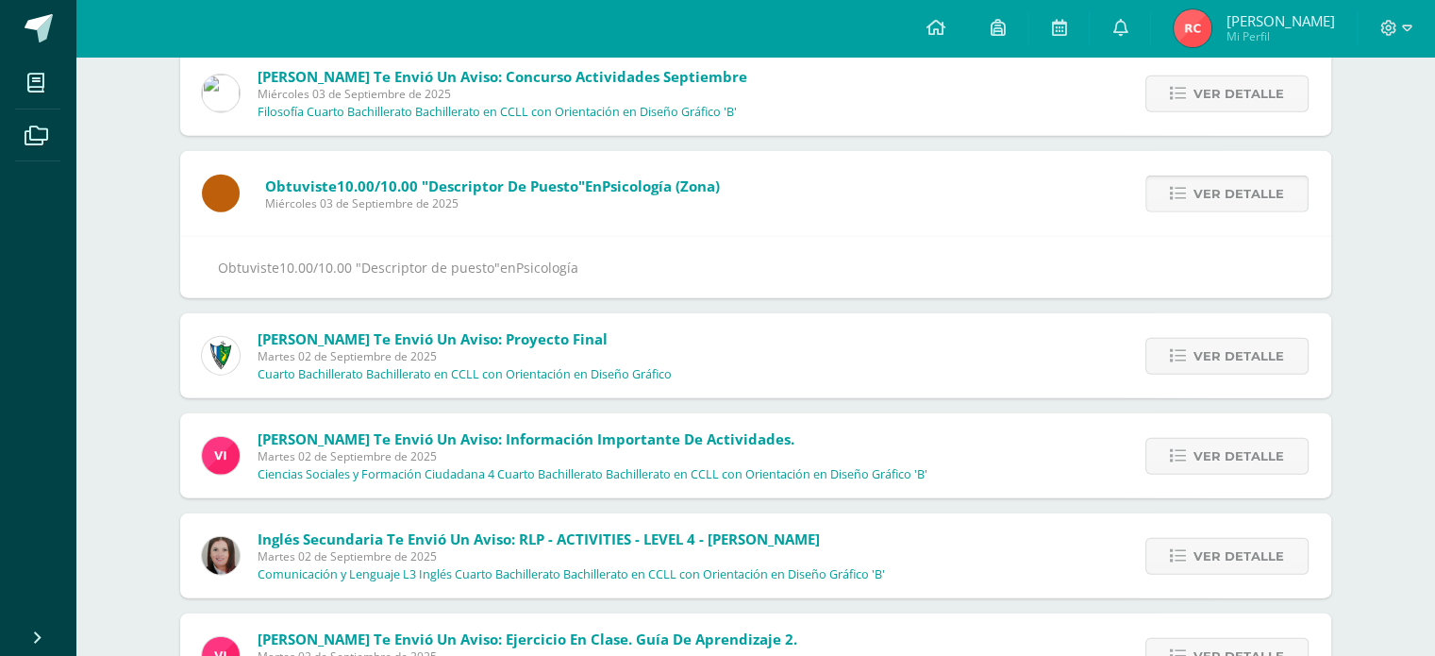
click at [1162, 191] on link "Ver detalle" at bounding box center [1226, 193] width 163 height 37
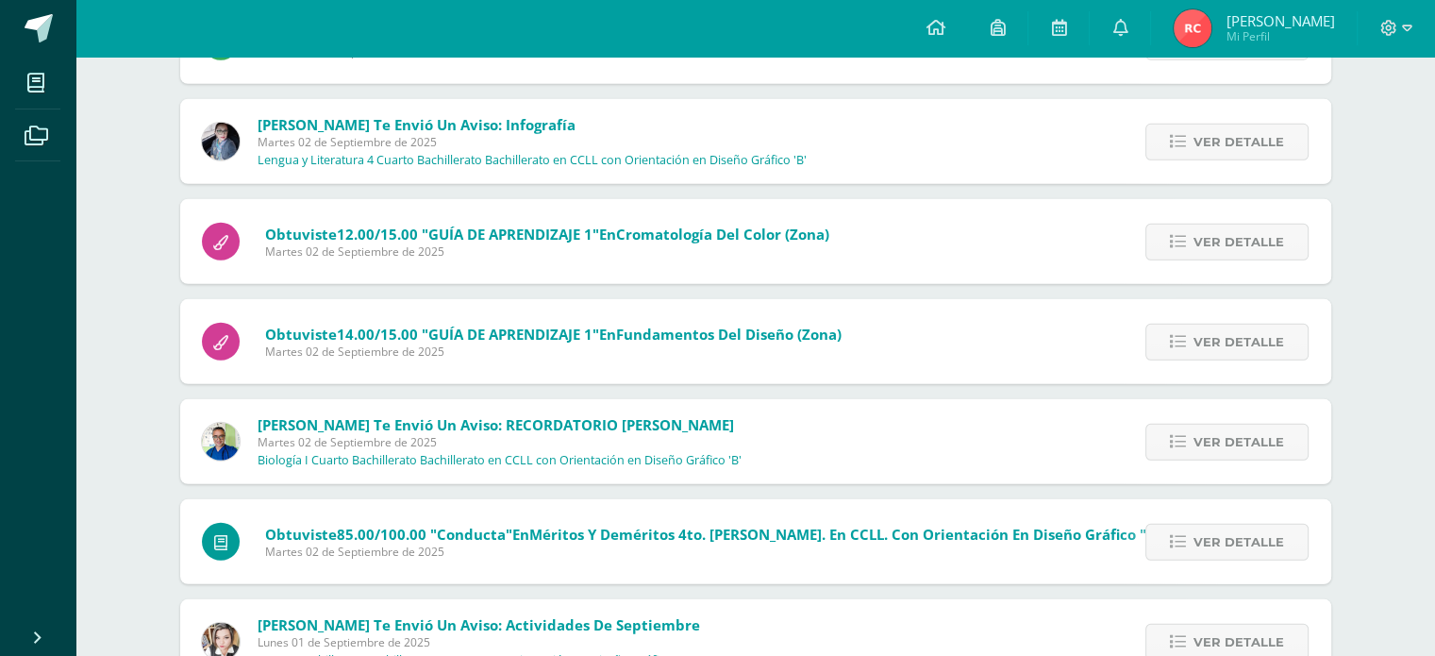
scroll to position [5446, 0]
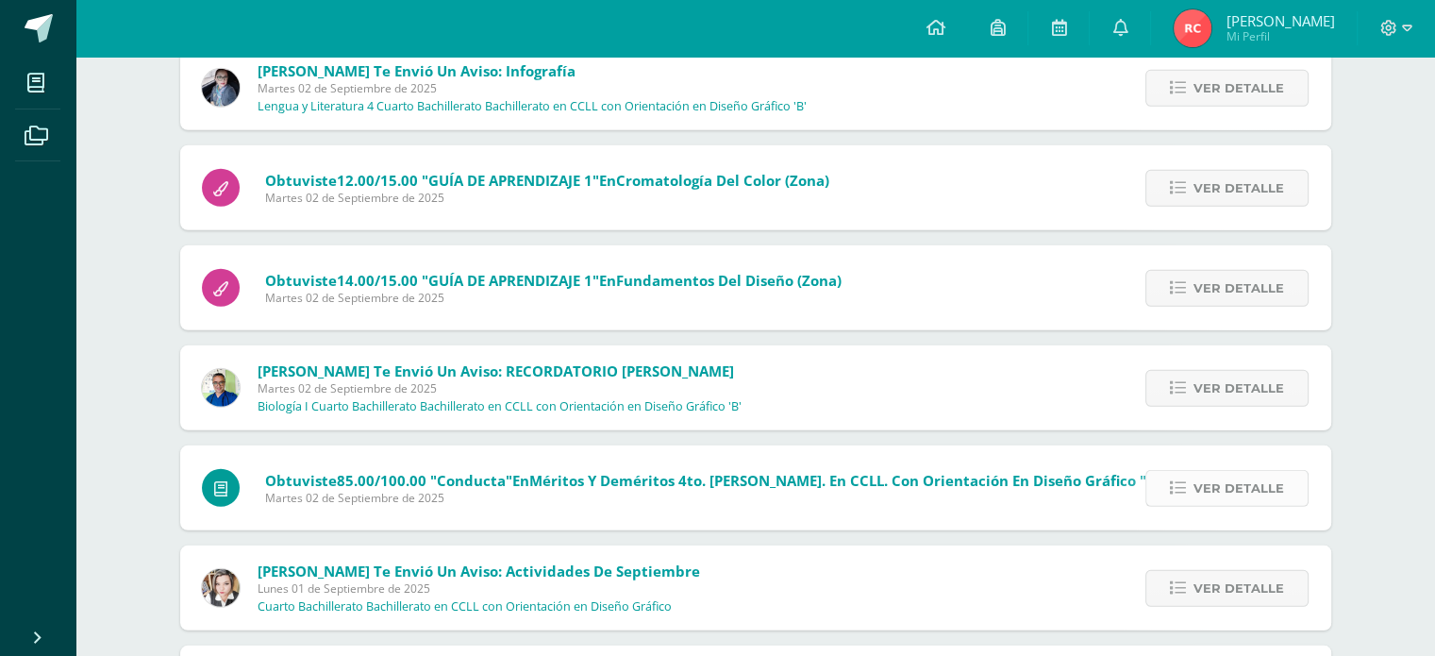
click at [1160, 495] on link "Ver detalle" at bounding box center [1226, 488] width 163 height 37
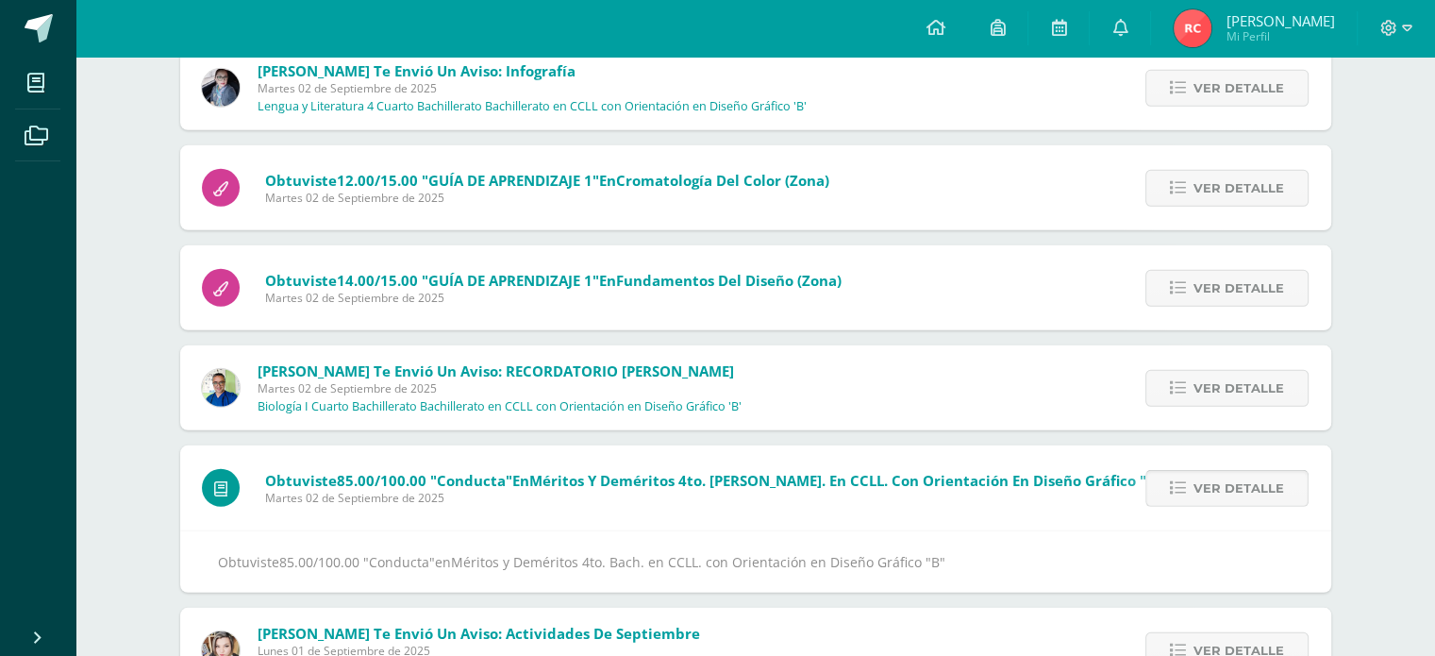
click at [1160, 495] on link "Ver detalle" at bounding box center [1226, 488] width 163 height 37
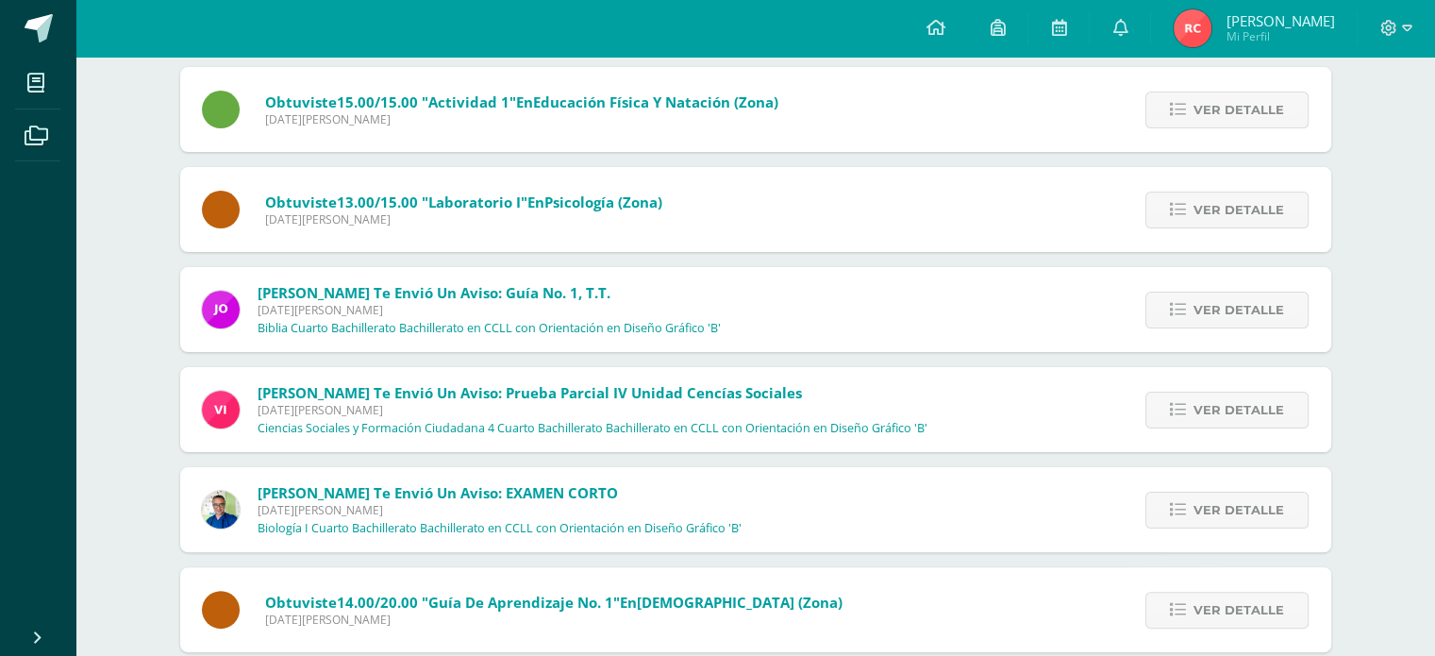
scroll to position [7541, 0]
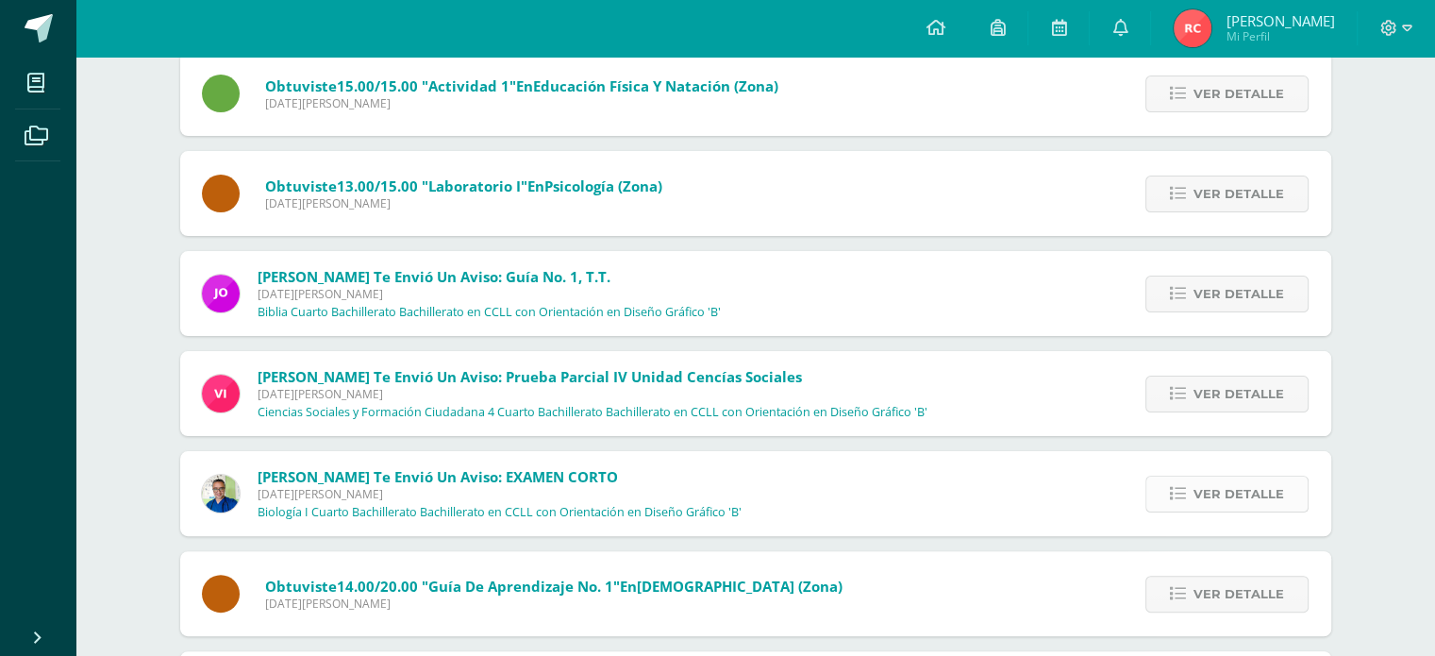
click at [1227, 497] on span "Ver detalle" at bounding box center [1239, 493] width 91 height 35
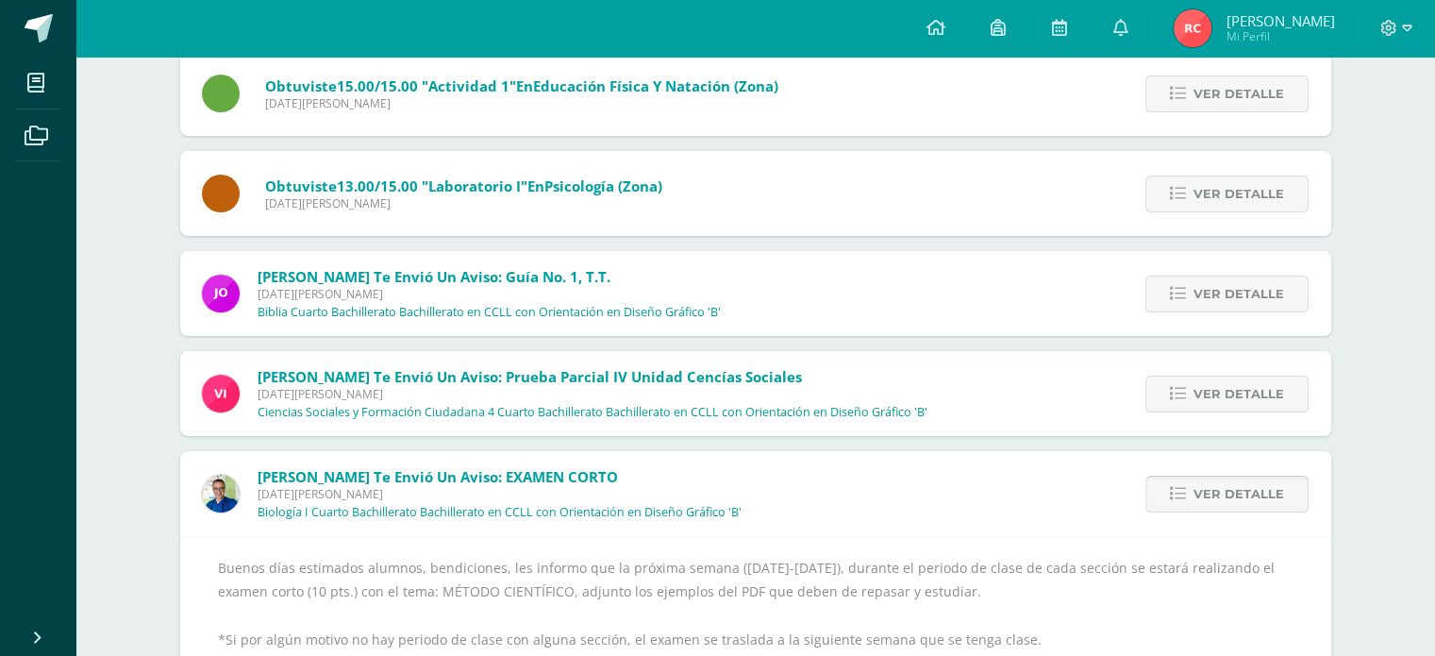
click at [1227, 497] on span "Ver detalle" at bounding box center [1239, 493] width 91 height 35
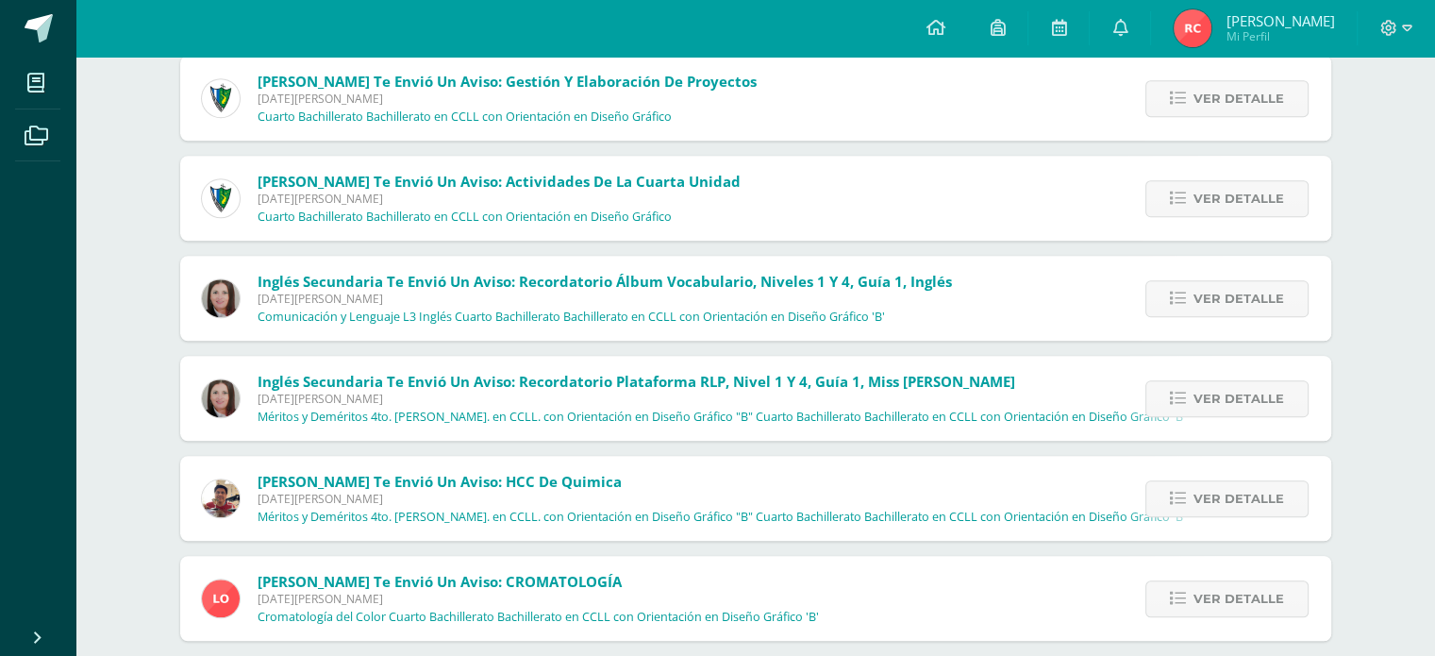
scroll to position [8692, 0]
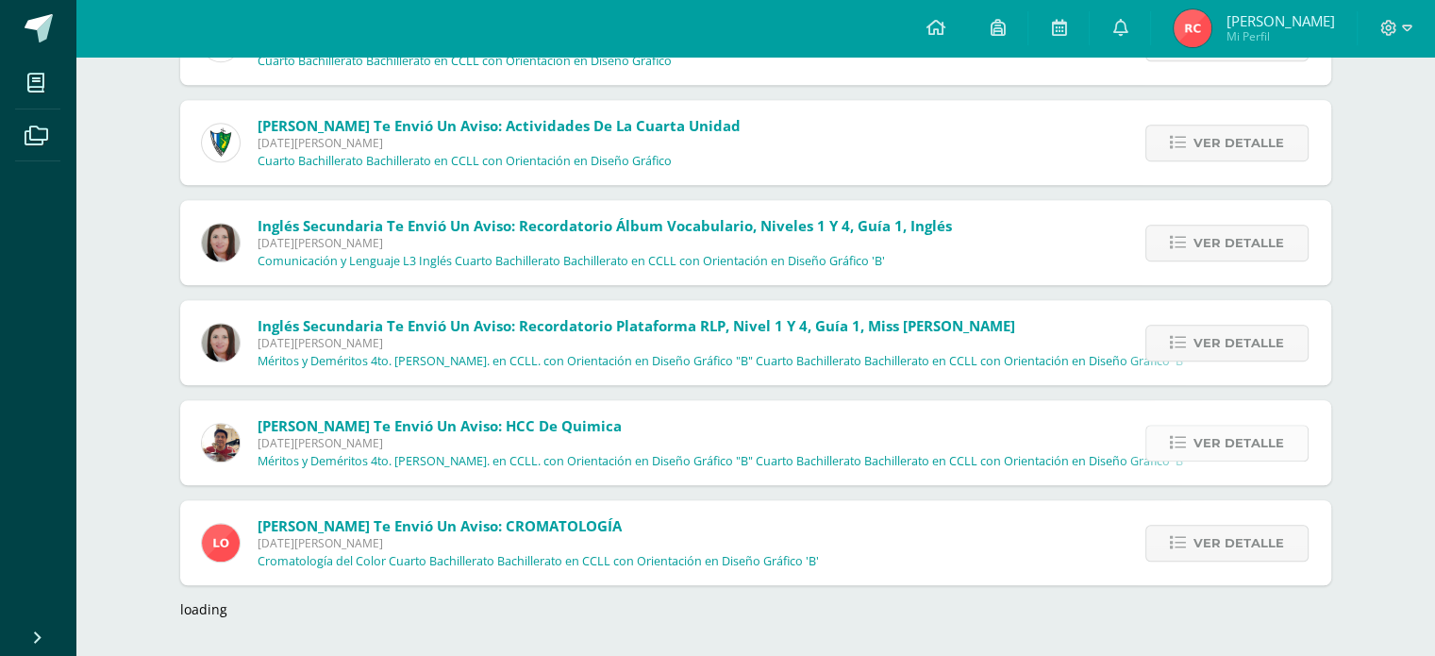
click at [1151, 449] on link "Ver detalle" at bounding box center [1226, 443] width 163 height 37
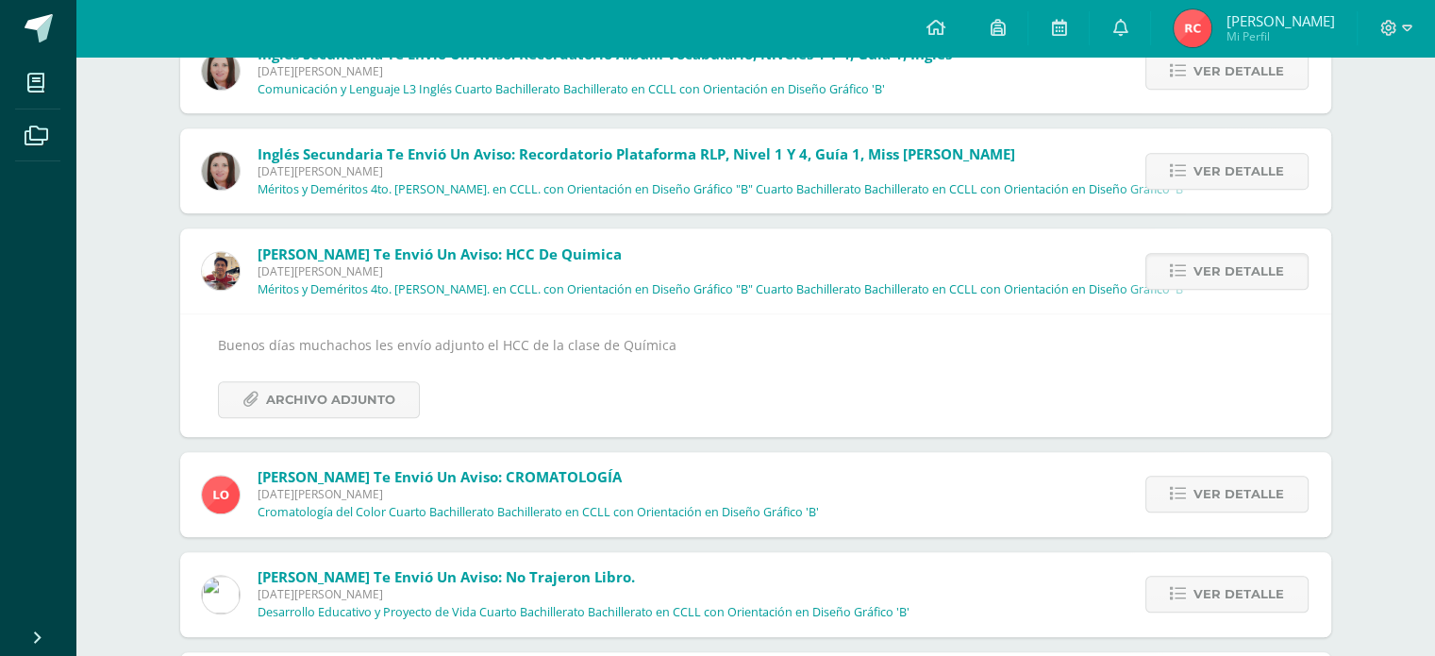
scroll to position [8880, 0]
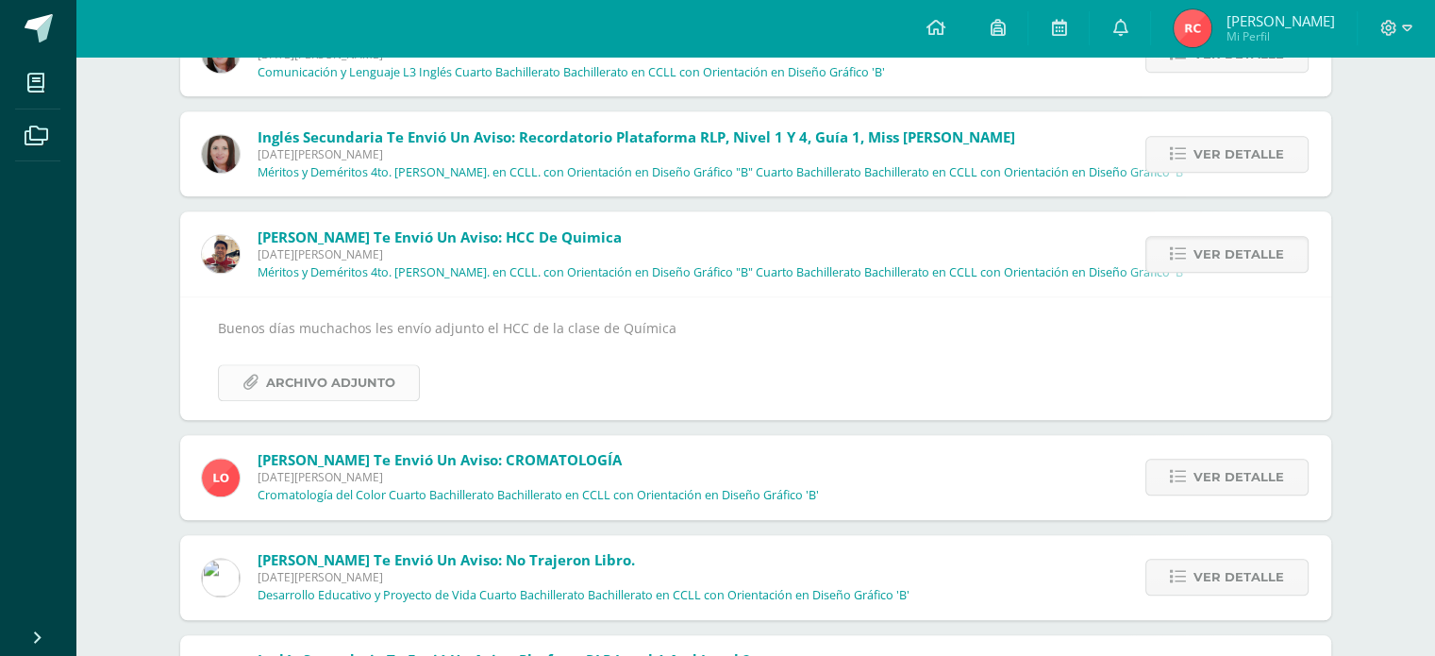
click at [405, 392] on link "Archivo Adjunto" at bounding box center [319, 382] width 202 height 37
